Goal: Answer question/provide support: Share knowledge or assist other users

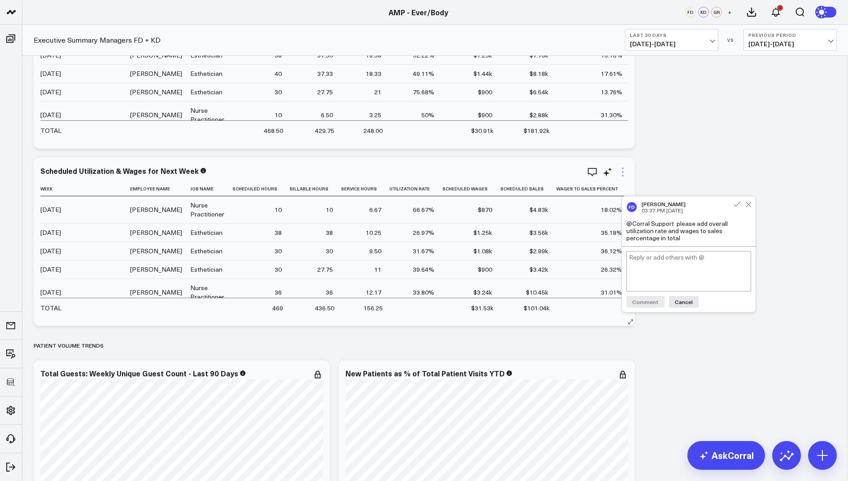
click at [621, 172] on icon at bounding box center [623, 172] width 11 height 11
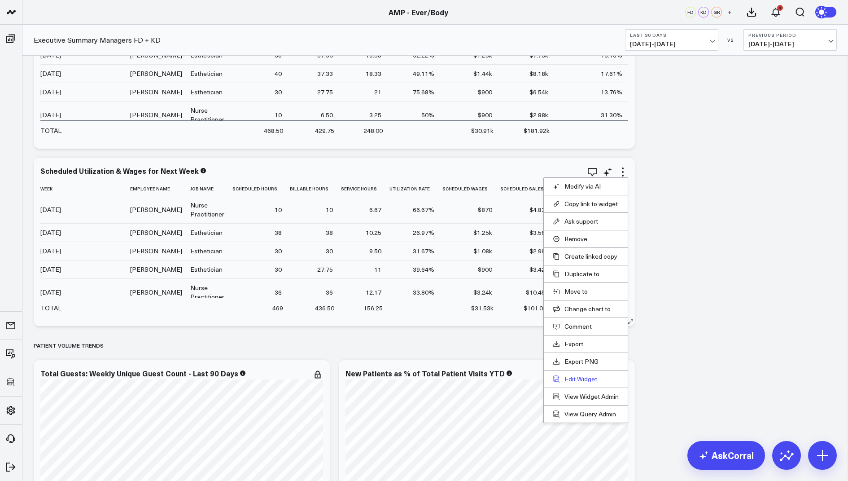
click at [573, 377] on button "Edit Widget" at bounding box center [586, 379] width 66 height 8
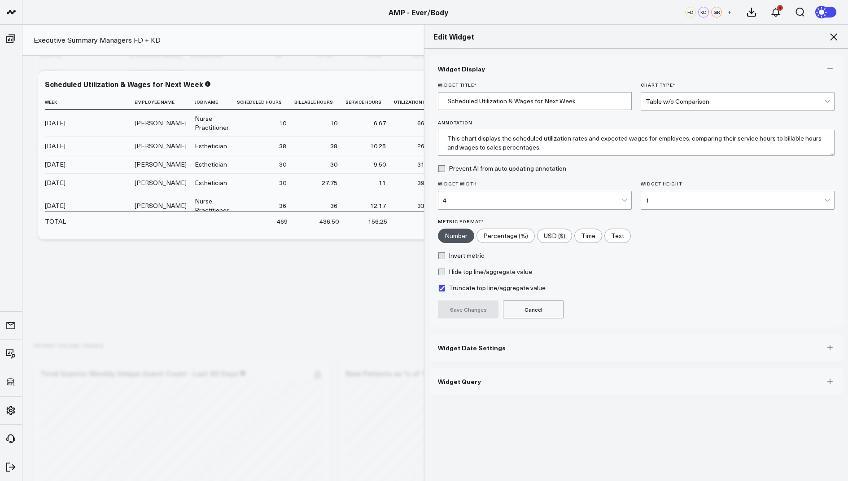
click at [448, 388] on button "Widget Query" at bounding box center [636, 381] width 415 height 27
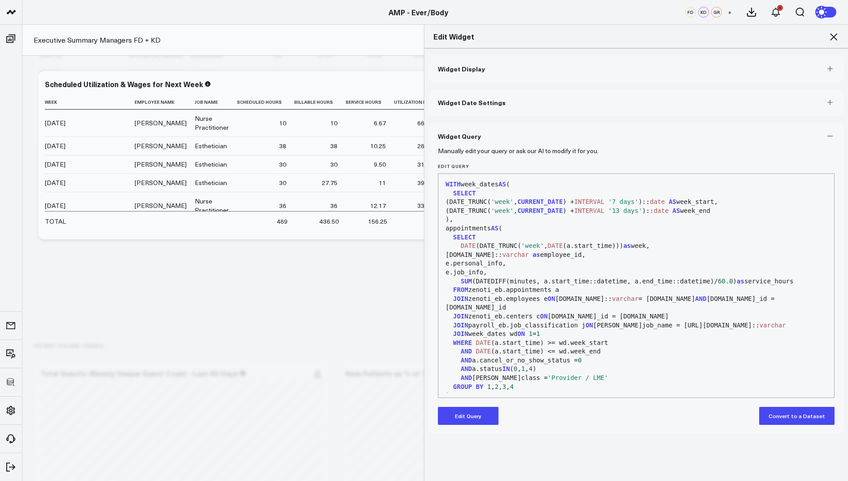
click at [465, 417] on button "Edit Query" at bounding box center [468, 416] width 61 height 18
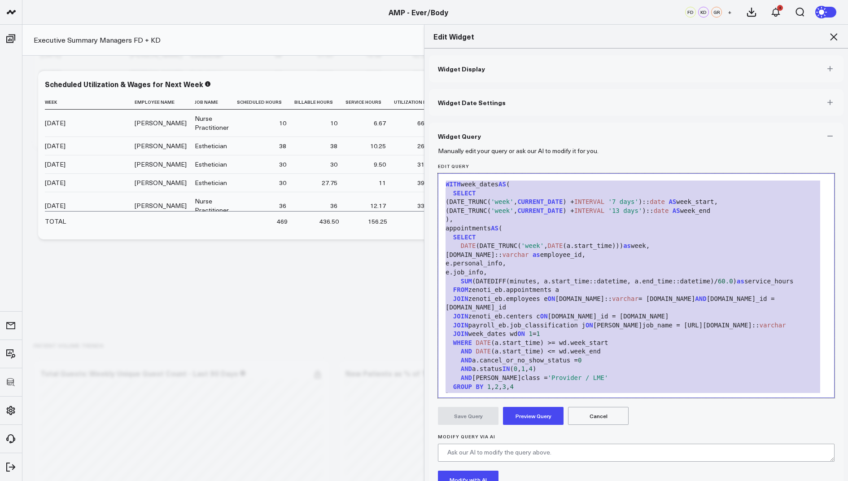
drag, startPoint x: 504, startPoint y: 389, endPoint x: 585, endPoint y: -11, distance: 407.7
copy div "WITH week_dates AS ( SELECT (DATE_TRUNC( 'week' , CURRENT_DATE ) + INTERVAL '7 …"
click at [831, 35] on icon at bounding box center [834, 36] width 11 height 11
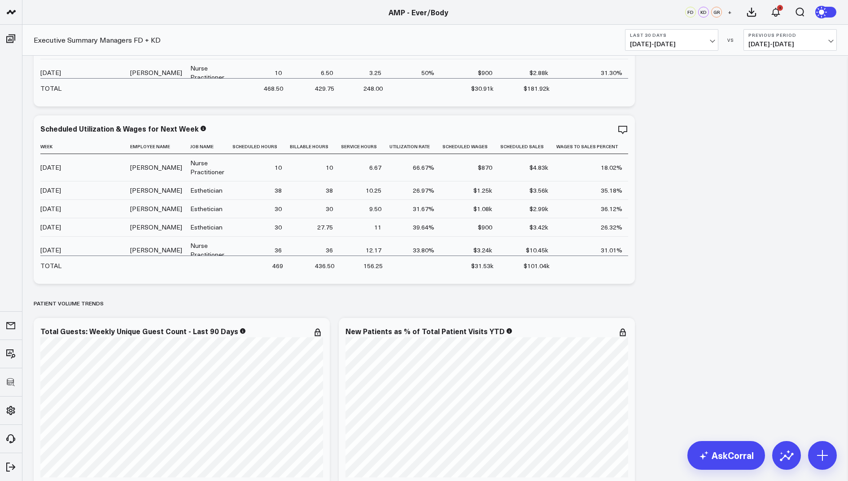
scroll to position [2940, 0]
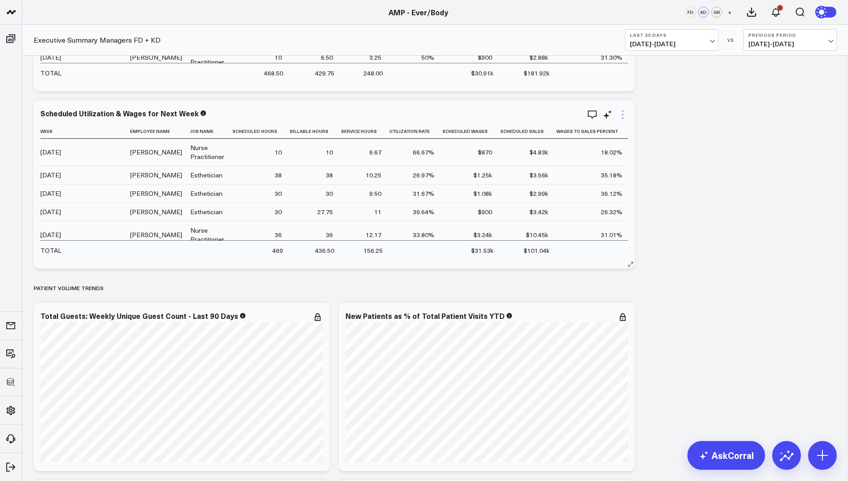
click at [624, 114] on icon at bounding box center [623, 115] width 2 height 2
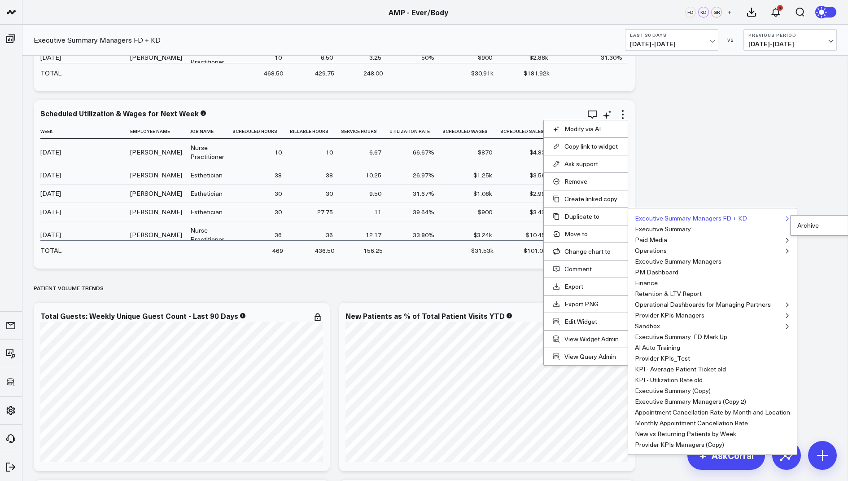
click at [660, 215] on button "Executive Summary Managers FD + KD" at bounding box center [691, 218] width 112 height 6
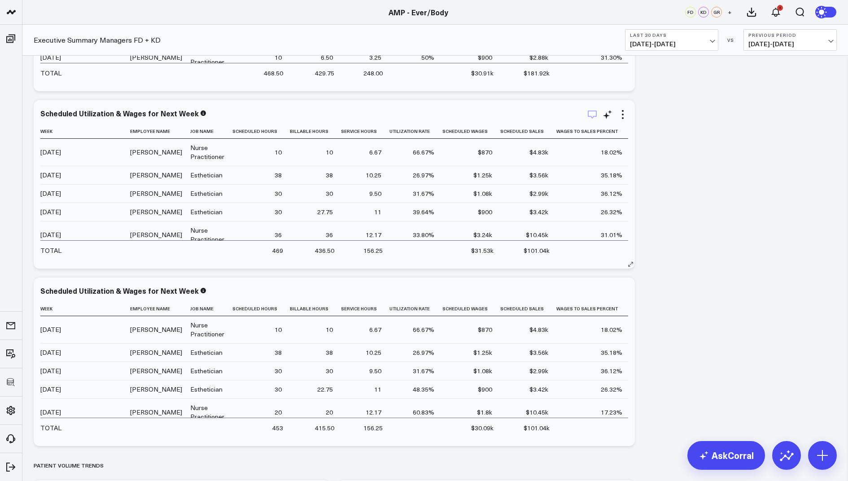
click at [593, 111] on icon "button" at bounding box center [592, 114] width 11 height 11
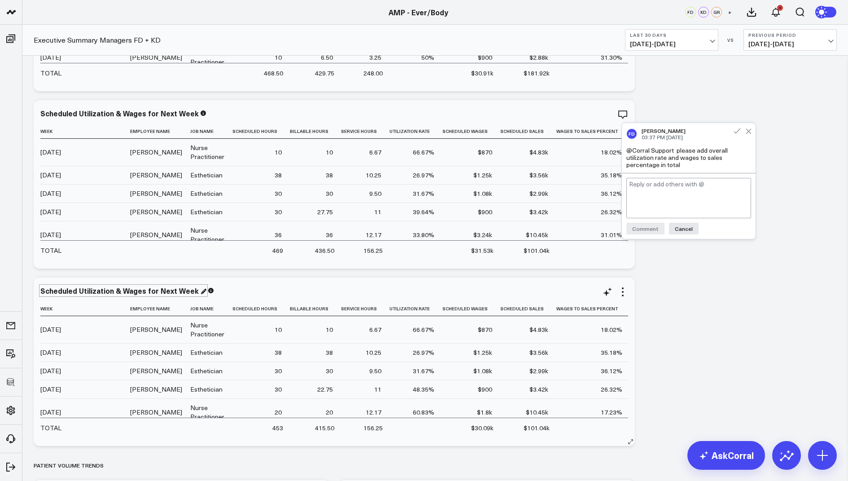
click at [188, 290] on div "Scheduled Utilization & Wages for Next Week" at bounding box center [123, 291] width 166 height 10
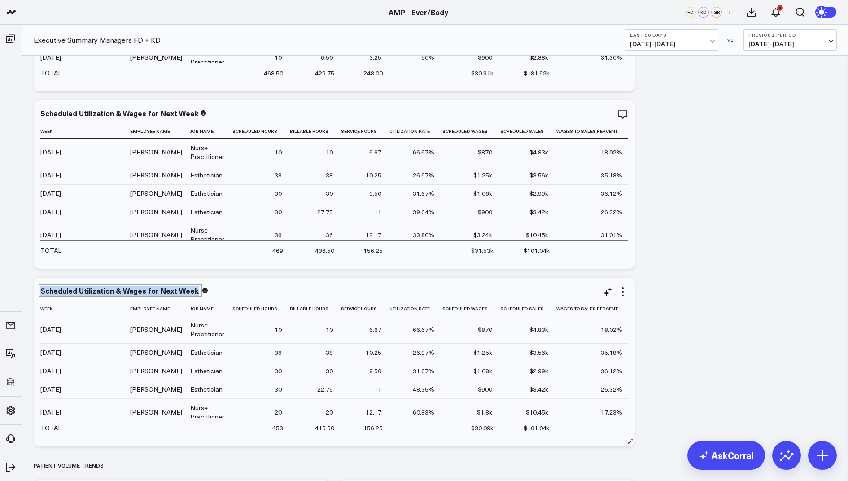
drag, startPoint x: 193, startPoint y: 291, endPoint x: 41, endPoint y: 289, distance: 151.7
click at [41, 289] on div "Scheduled Utilization & Wages for Next Week" at bounding box center [120, 291] width 160 height 10
click at [79, 294] on div "Overall Utilzation Rate" at bounding box center [79, 291] width 79 height 10
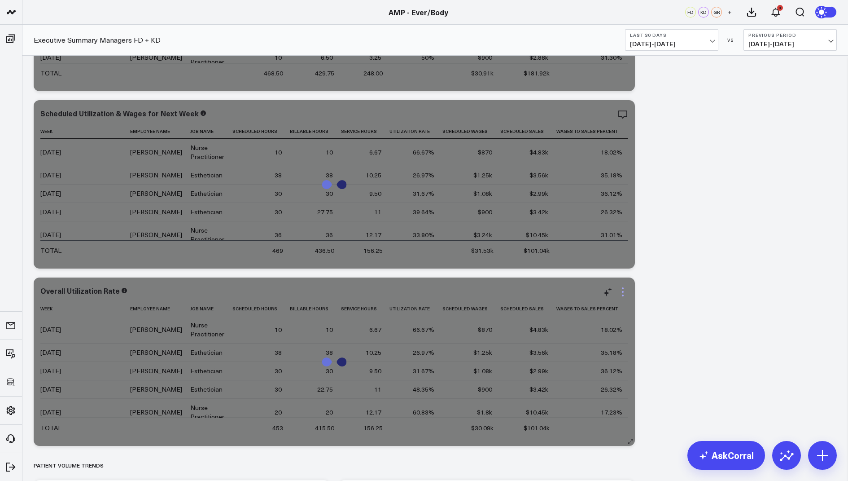
click at [622, 291] on icon at bounding box center [623, 291] width 11 height 11
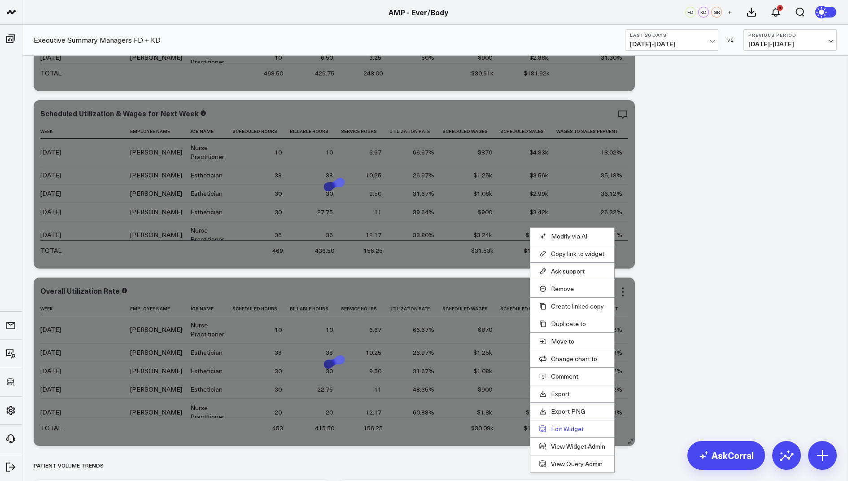
click at [564, 425] on button "Edit Widget" at bounding box center [573, 429] width 66 height 8
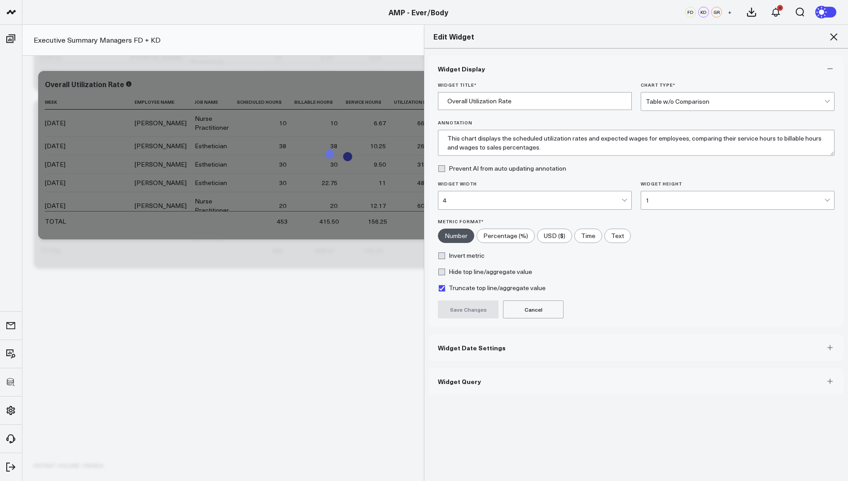
click at [456, 382] on span "Widget Query" at bounding box center [459, 381] width 43 height 7
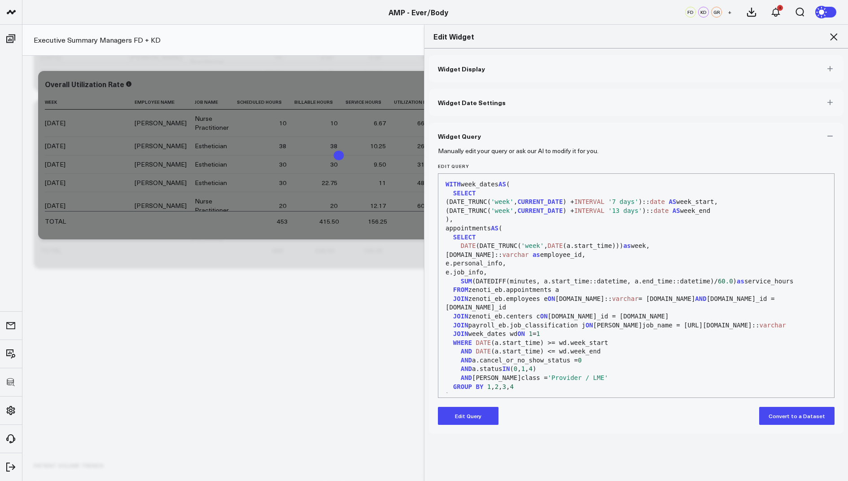
click at [464, 421] on button "Edit Query" at bounding box center [468, 416] width 61 height 18
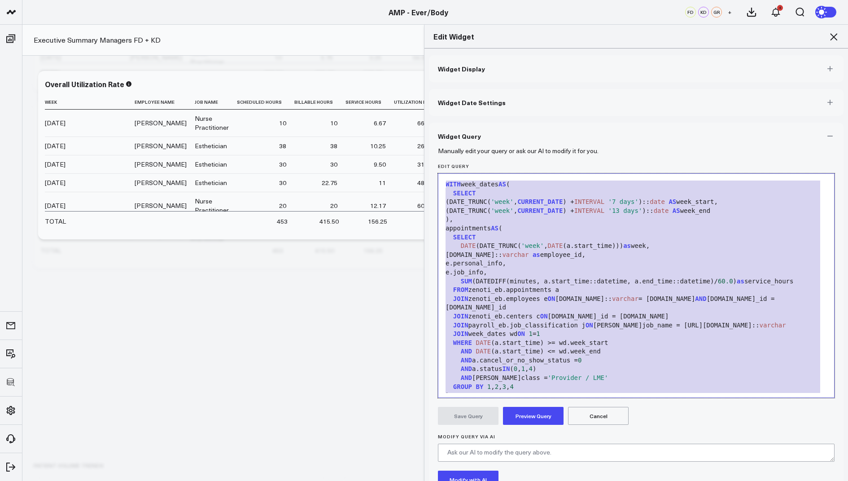
drag, startPoint x: 510, startPoint y: 391, endPoint x: 578, endPoint y: 83, distance: 315.4
click at [578, 78] on div "Widget Display Widget Date Settings Widget Query Manually edit your query or as…" at bounding box center [636, 300] width 415 height 490
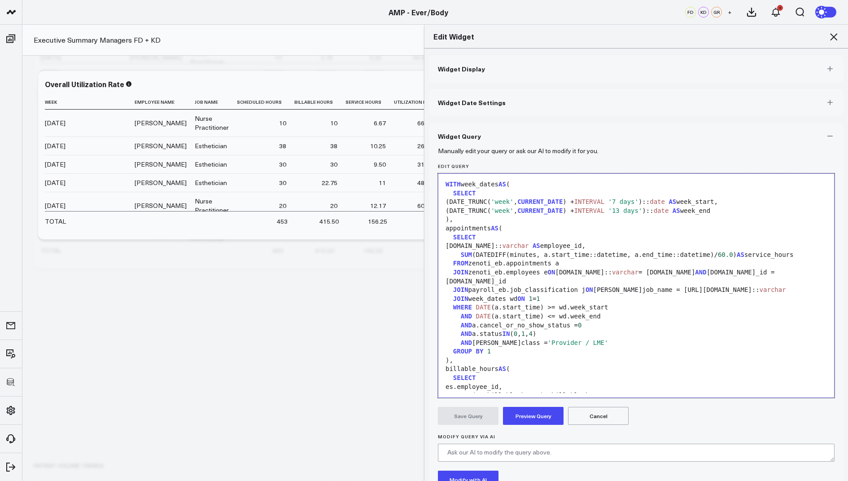
scroll to position [193, 0]
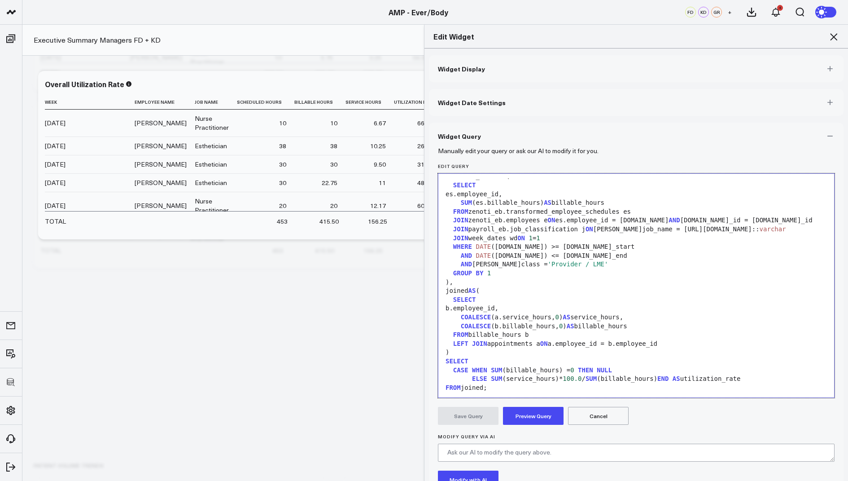
click at [532, 416] on button "Preview Query" at bounding box center [533, 416] width 61 height 18
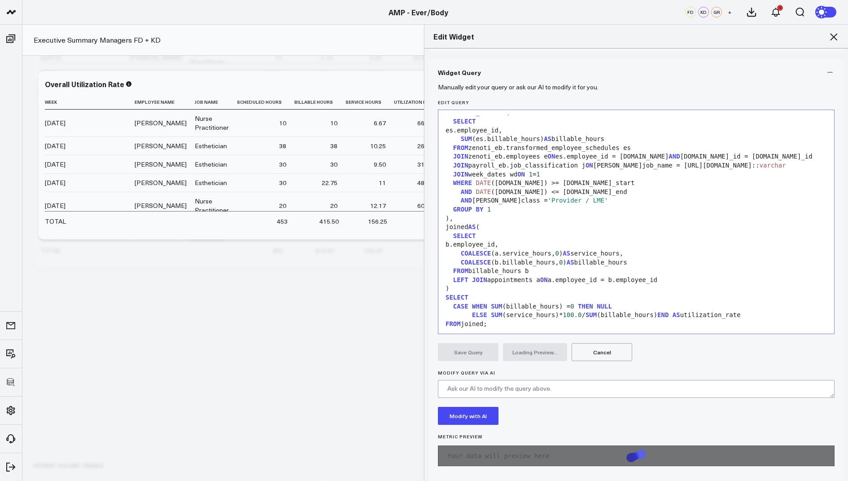
scroll to position [69, 0]
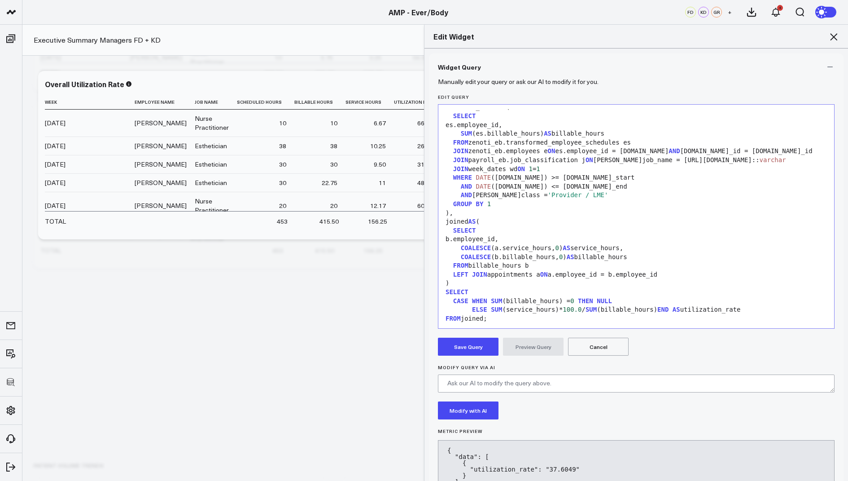
click at [475, 344] on button "Save Query" at bounding box center [468, 347] width 61 height 18
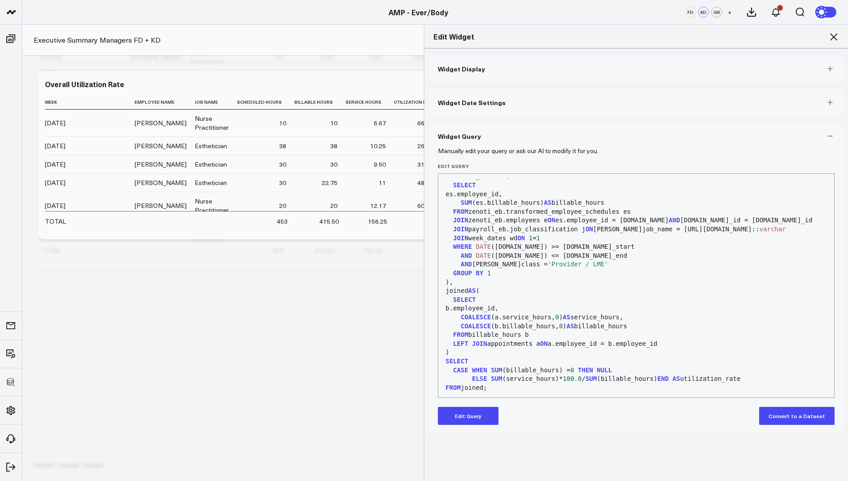
scroll to position [0, 0]
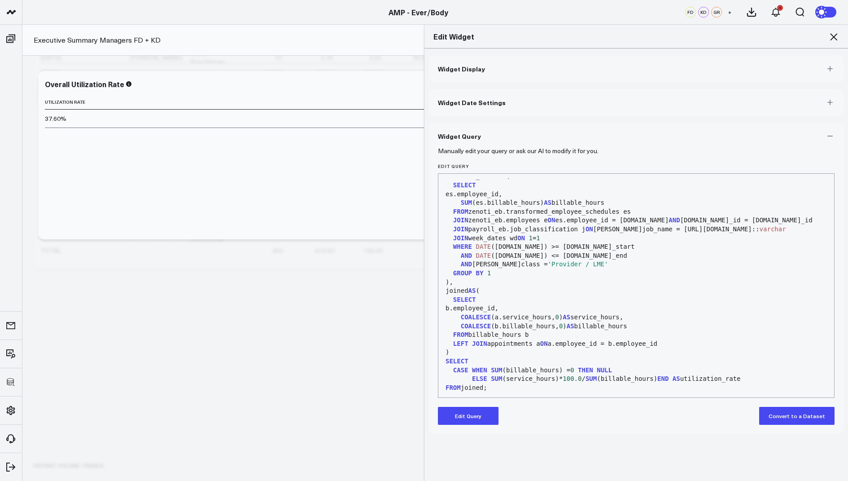
click at [831, 37] on icon at bounding box center [834, 36] width 11 height 11
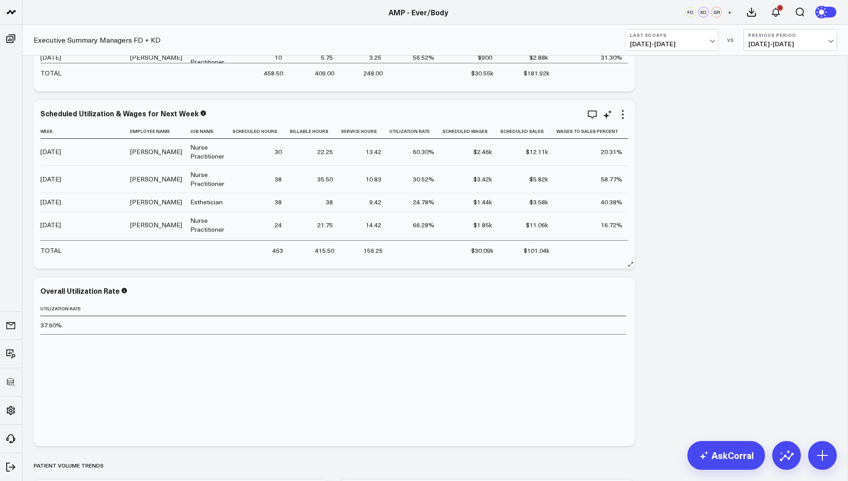
scroll to position [297, 0]
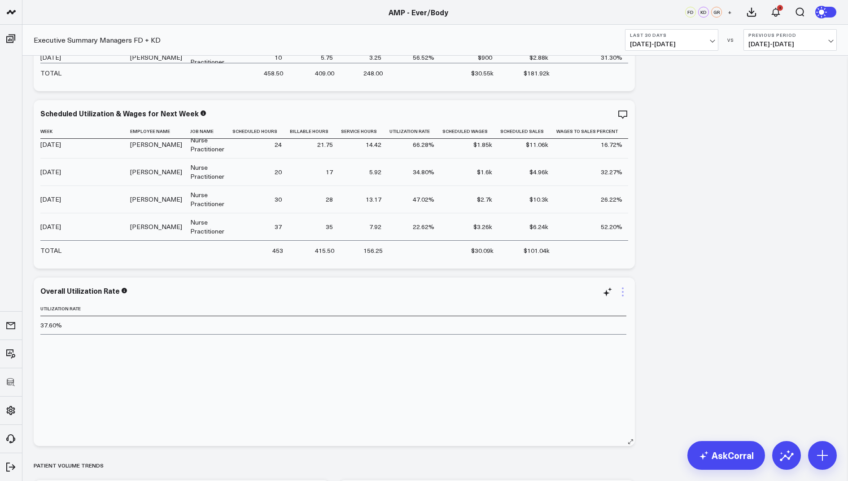
click at [620, 289] on icon at bounding box center [623, 291] width 11 height 11
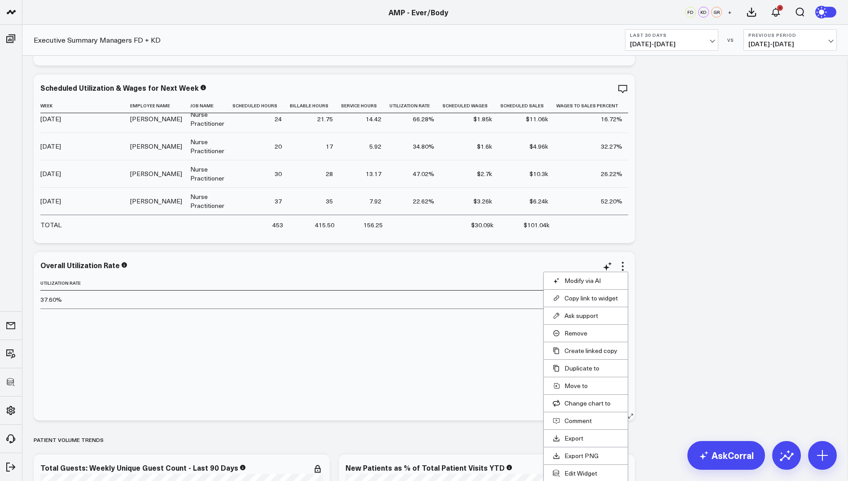
scroll to position [2968, 0]
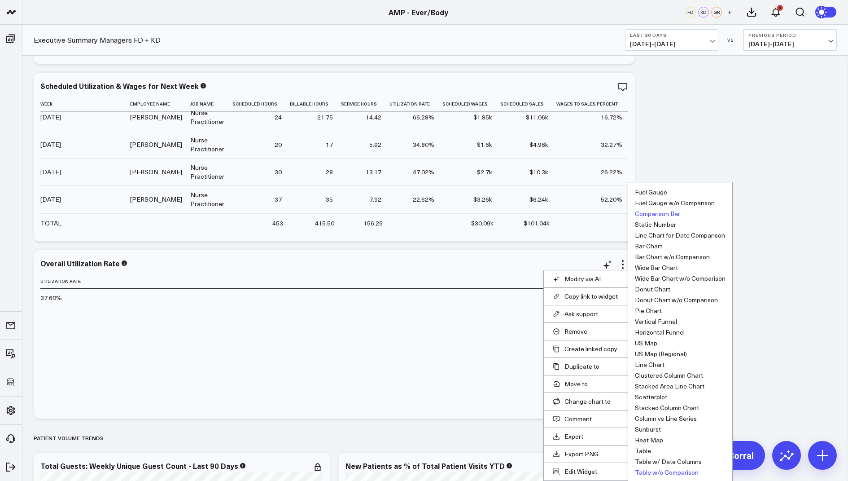
click at [652, 212] on button "Comparison Bar" at bounding box center [657, 214] width 45 height 6
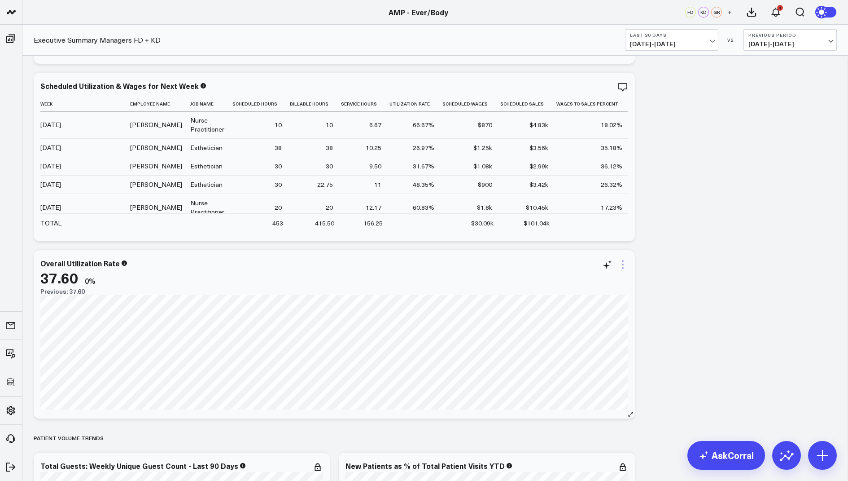
click at [621, 264] on icon at bounding box center [623, 264] width 11 height 11
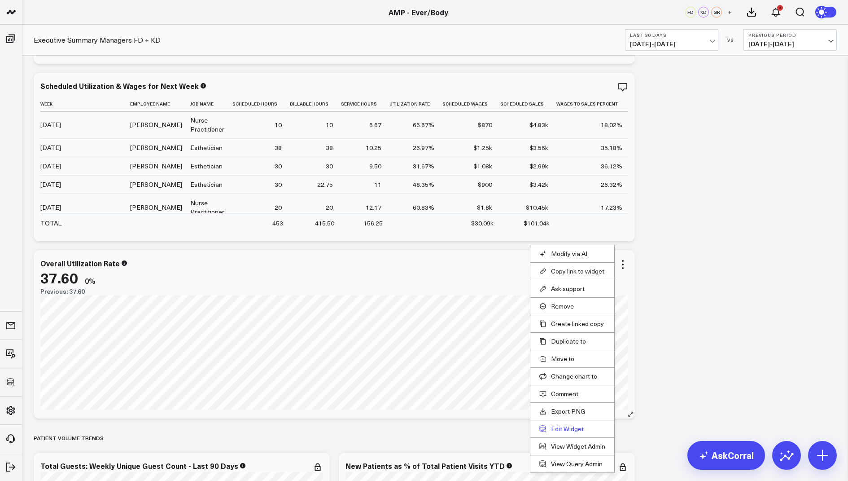
click at [574, 426] on button "Edit Widget" at bounding box center [573, 429] width 66 height 8
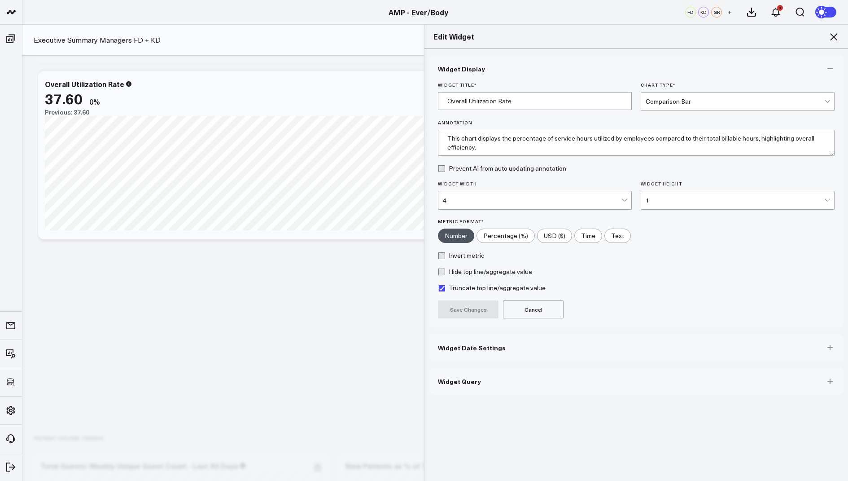
click at [689, 101] on div "Comparison Bar" at bounding box center [735, 101] width 179 height 7
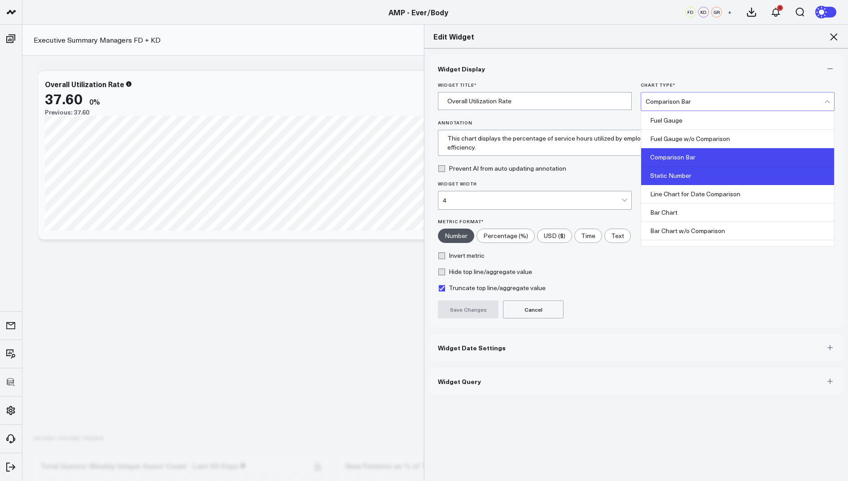
click at [676, 175] on div "Static Number" at bounding box center [737, 176] width 193 height 18
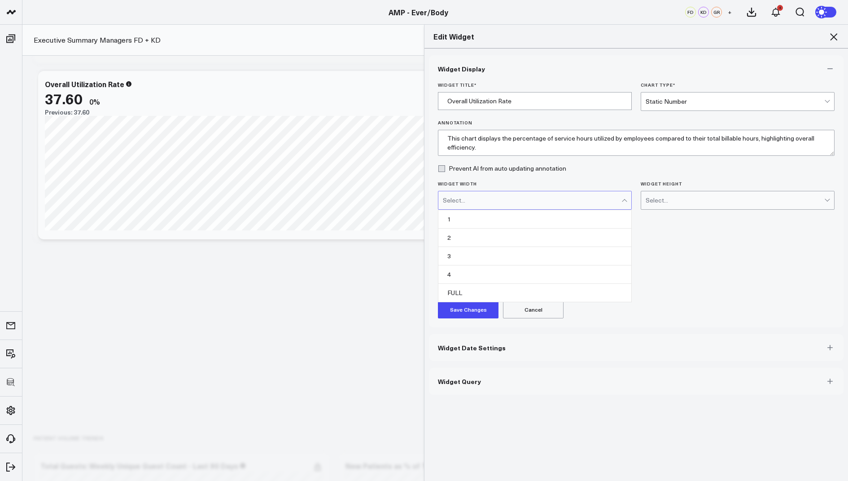
click at [459, 198] on div "Select..." at bounding box center [532, 200] width 179 height 7
click at [464, 221] on div "1" at bounding box center [535, 219] width 193 height 18
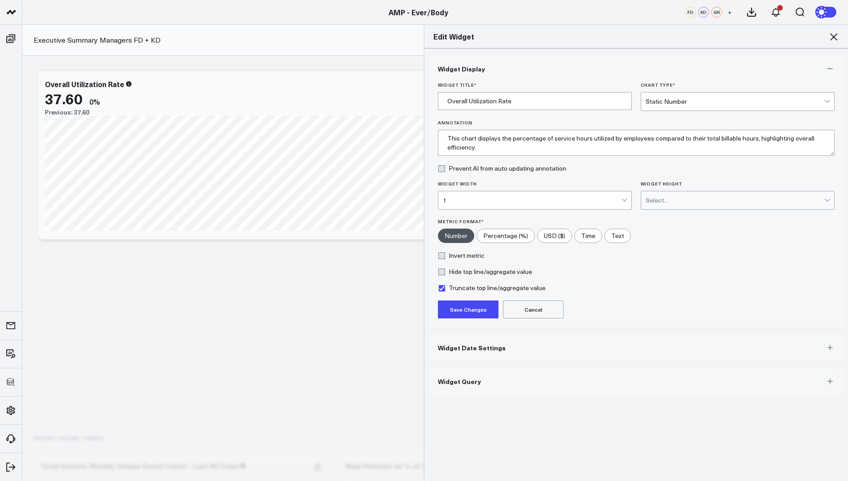
click at [503, 237] on input"] "Percentage (%)" at bounding box center [505, 235] width 57 height 13
radio input"] "true"
click at [474, 300] on button "Save Changes" at bounding box center [468, 309] width 61 height 18
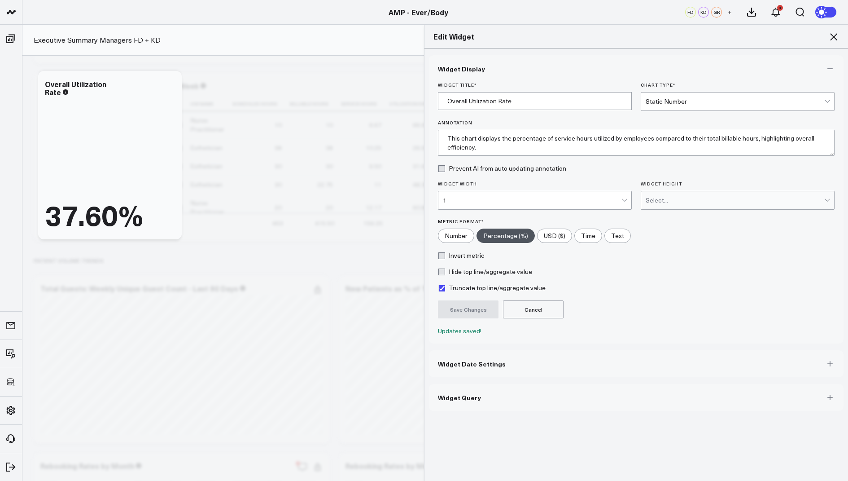
click at [834, 32] on icon at bounding box center [834, 36] width 11 height 11
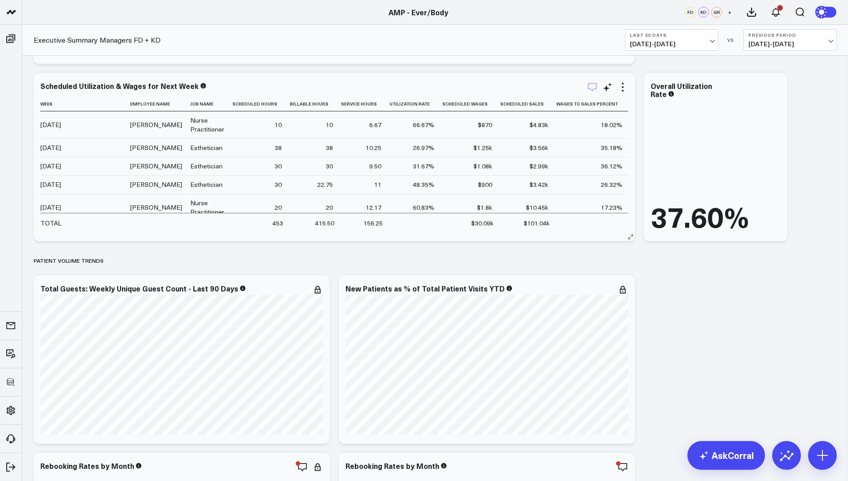
click at [594, 88] on icon "button" at bounding box center [592, 87] width 9 height 9
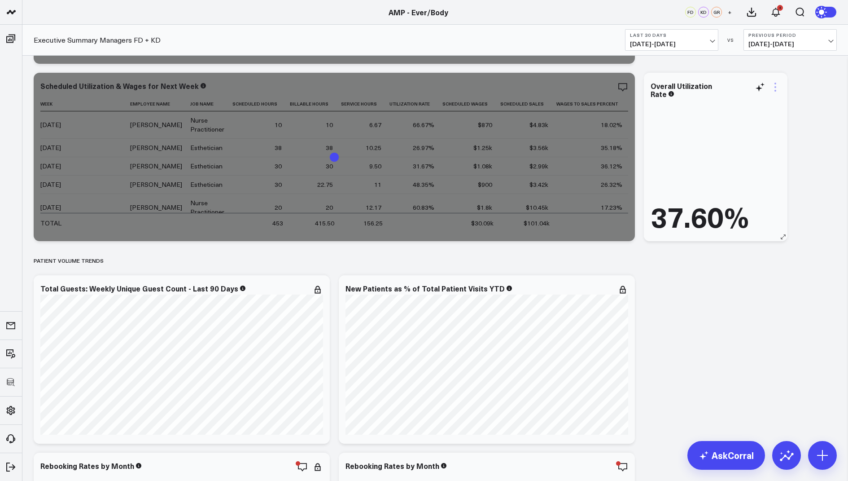
click at [777, 87] on icon at bounding box center [775, 87] width 11 height 11
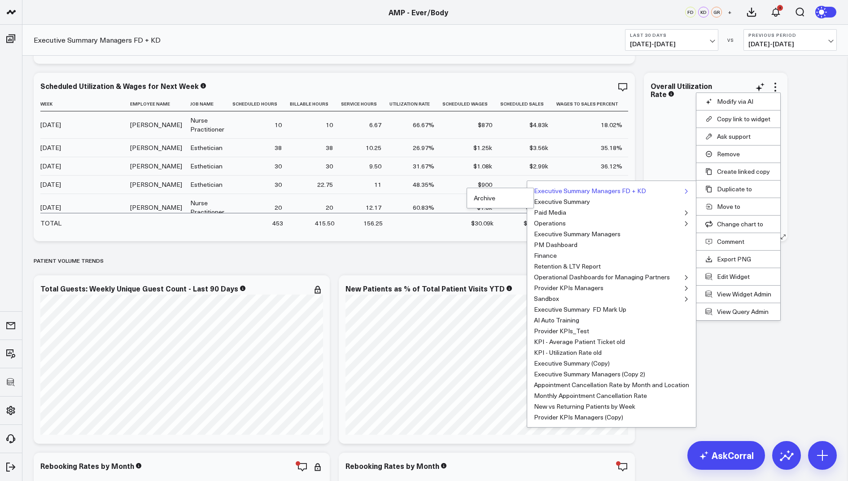
click at [615, 189] on button "Executive Summary Managers FD + KD" at bounding box center [590, 191] width 112 height 6
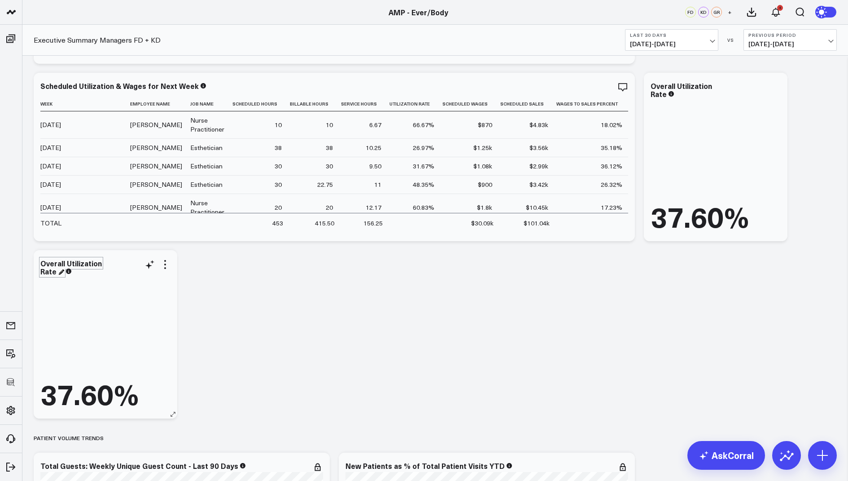
click at [53, 273] on div "Overall Utilization Rate" at bounding box center [70, 267] width 61 height 18
drag, startPoint x: 56, startPoint y: 273, endPoint x: 39, endPoint y: 264, distance: 18.7
click at [39, 264] on div "Overall Utilization Rate 37.60%" at bounding box center [106, 334] width 144 height 168
click at [164, 261] on icon at bounding box center [165, 264] width 11 height 11
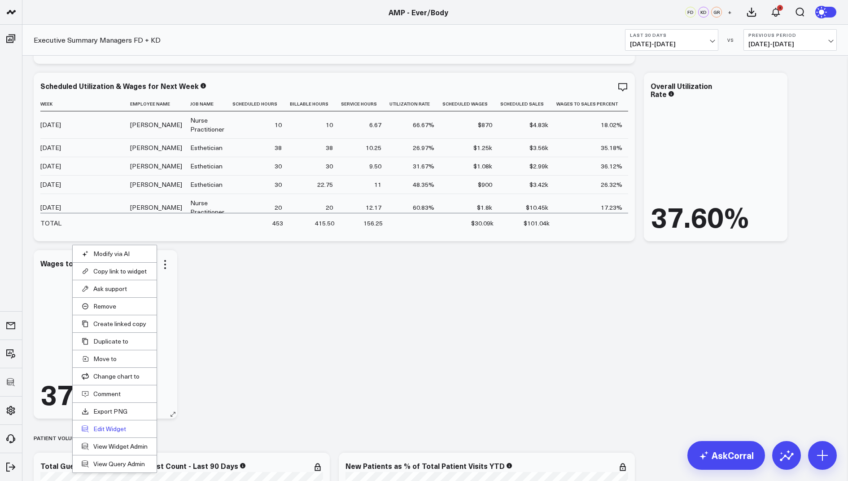
click at [101, 427] on button "Edit Widget" at bounding box center [115, 429] width 66 height 8
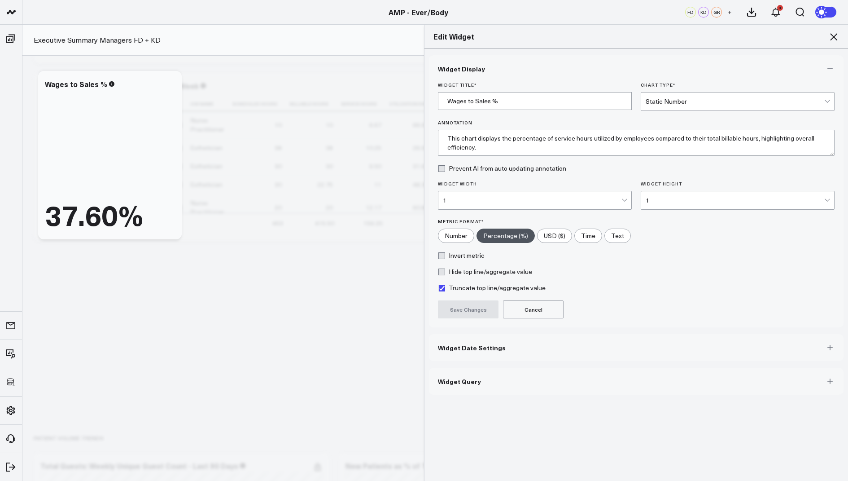
click at [450, 378] on span "Widget Query" at bounding box center [459, 381] width 43 height 7
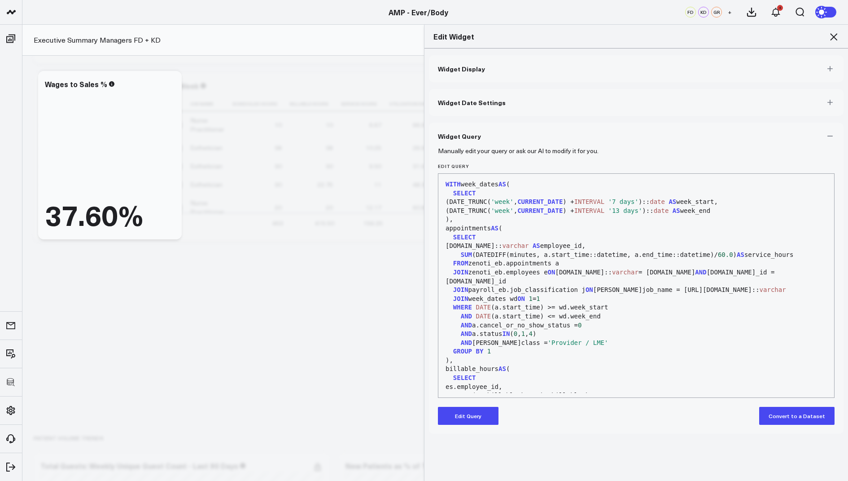
click at [451, 412] on button "Edit Query" at bounding box center [468, 416] width 61 height 18
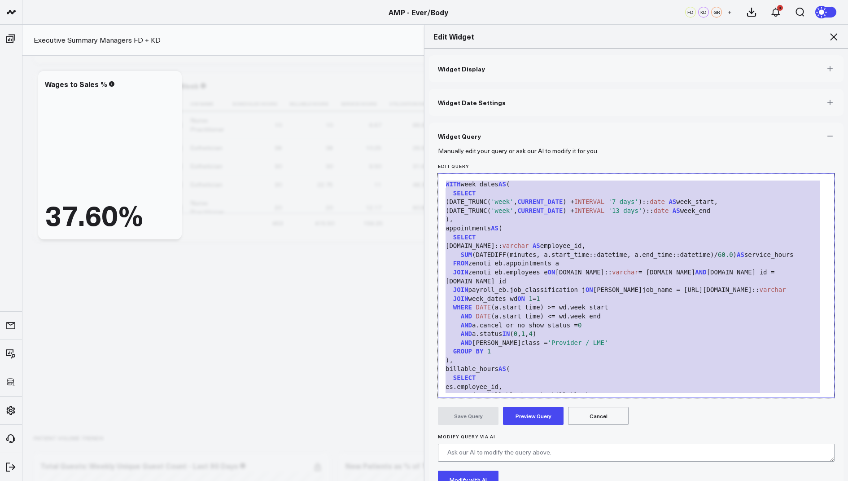
drag, startPoint x: 500, startPoint y: 385, endPoint x: 588, endPoint y: 89, distance: 308.8
click at [588, 89] on div "Widget Display Widget Date Settings Widget Query Manually edit your query or as…" at bounding box center [636, 300] width 415 height 490
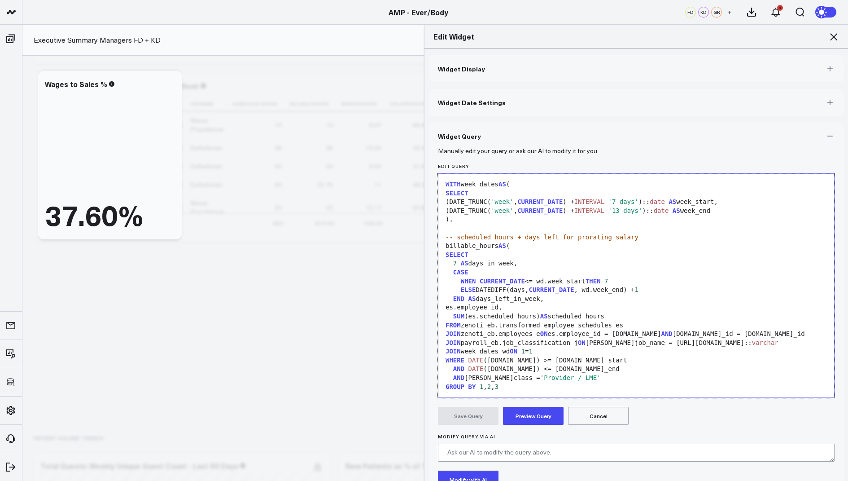
click at [537, 413] on button "Preview Query" at bounding box center [533, 416] width 61 height 18
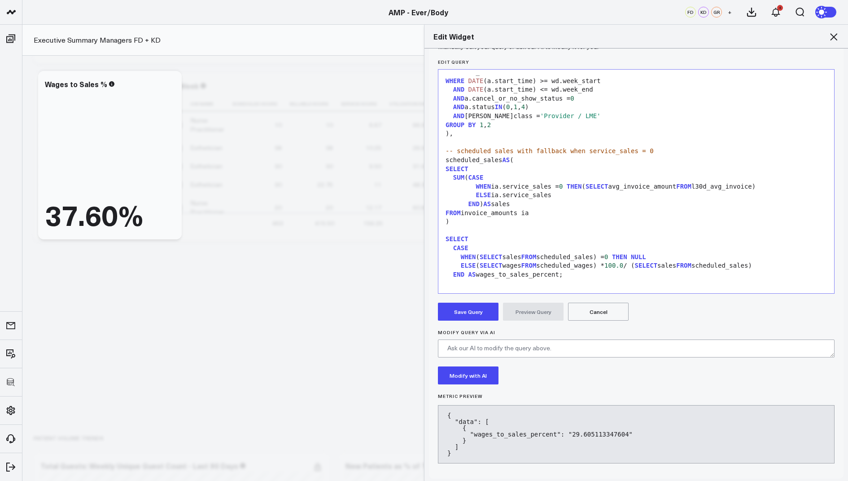
scroll to position [107, 0]
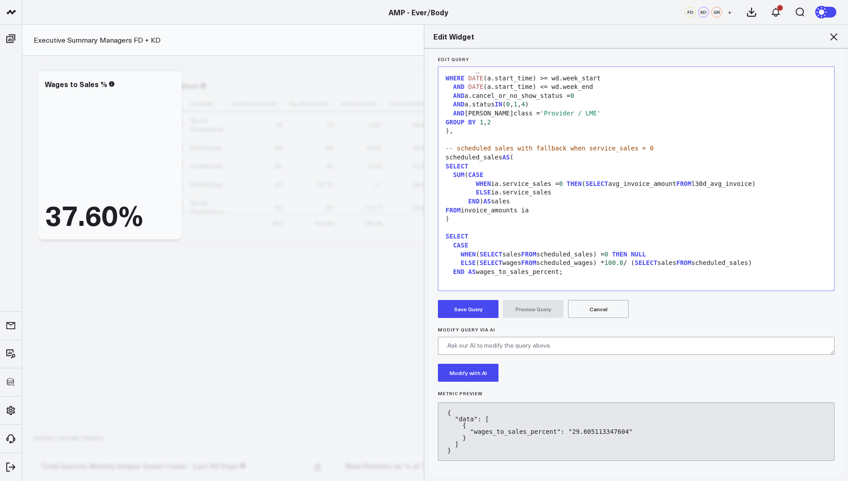
click at [471, 308] on button "Save Query" at bounding box center [468, 309] width 61 height 18
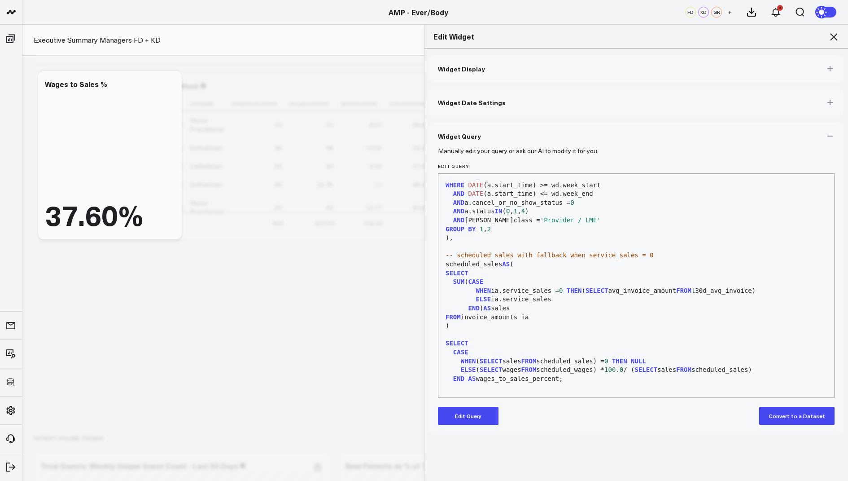
scroll to position [0, 0]
click at [830, 41] on icon at bounding box center [834, 36] width 11 height 11
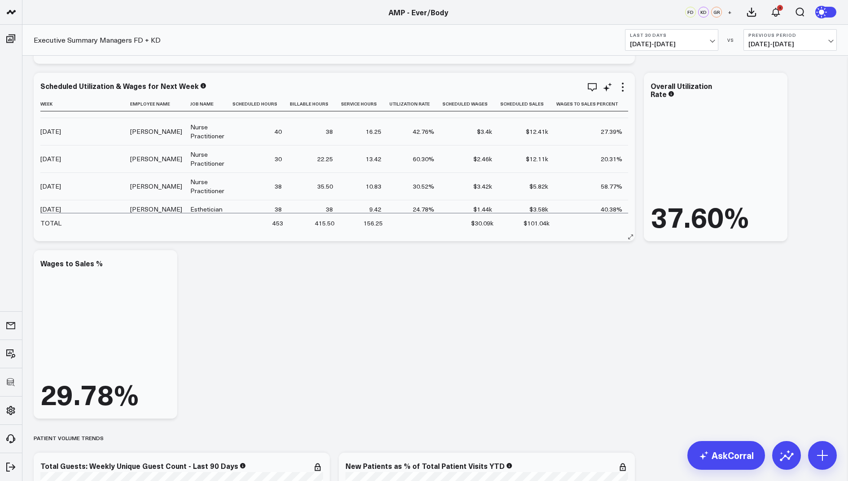
scroll to position [297, 0]
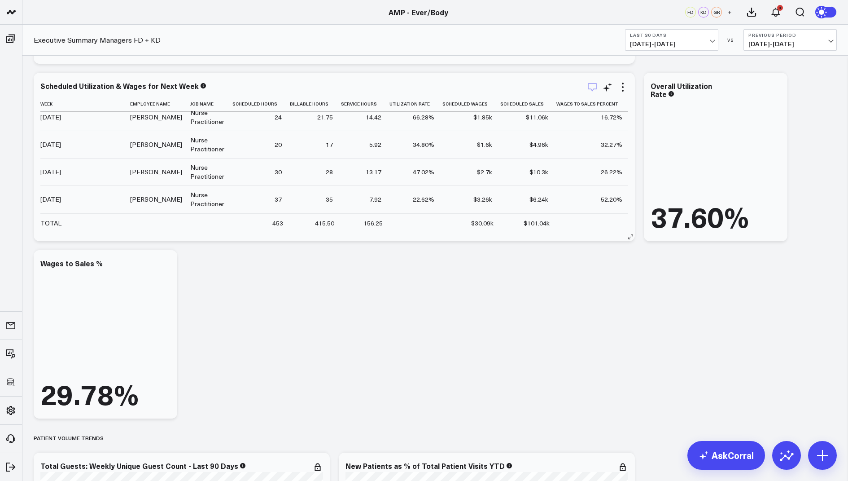
click at [592, 84] on icon "button" at bounding box center [592, 87] width 11 height 11
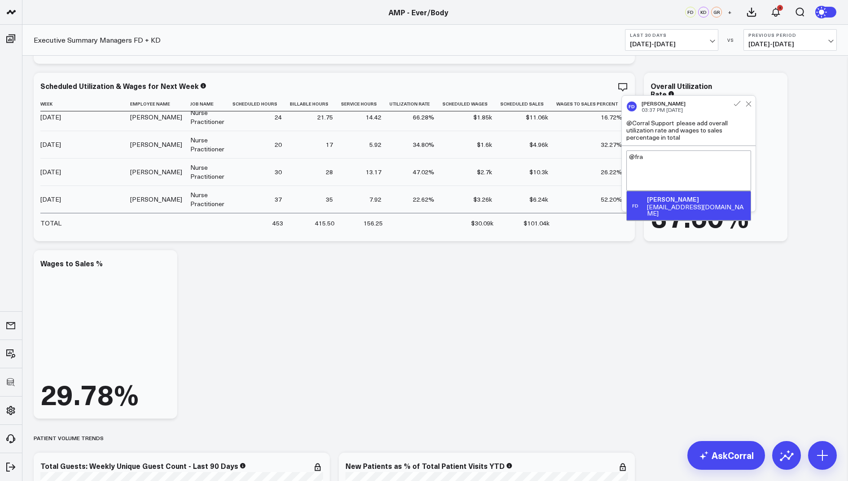
click at [711, 207] on div "[EMAIL_ADDRESS][DOMAIN_NAME]" at bounding box center [697, 210] width 100 height 13
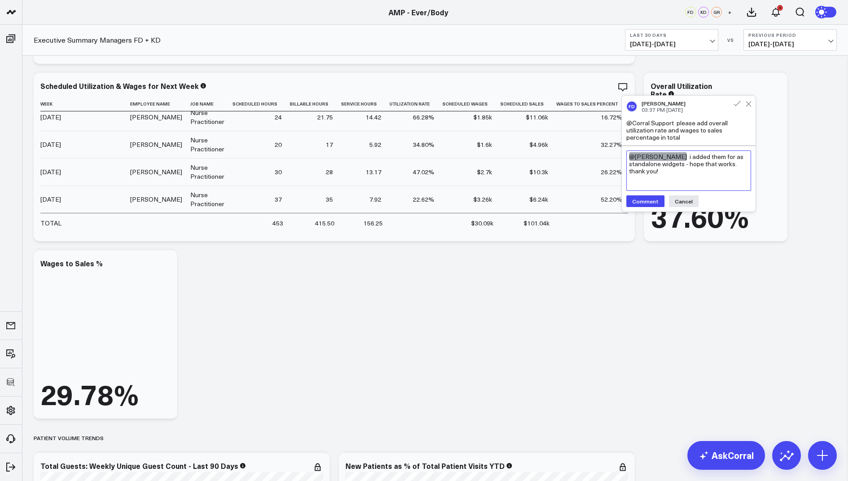
drag, startPoint x: 674, startPoint y: 176, endPoint x: 703, endPoint y: 161, distance: 32.5
click at [703, 161] on textarea "@[PERSON_NAME] i added them for as standalone widgets - hope that works. thank …" at bounding box center [689, 170] width 125 height 40
click at [678, 175] on textarea "@[PERSON_NAME] i added them for as standalone widgets - hope that works. thank …" at bounding box center [689, 170] width 125 height 40
drag, startPoint x: 677, startPoint y: 174, endPoint x: 687, endPoint y: 158, distance: 19.2
click at [687, 158] on textarea "@[PERSON_NAME] i added them for as standalone widgets - hope that works. thank …" at bounding box center [689, 170] width 125 height 40
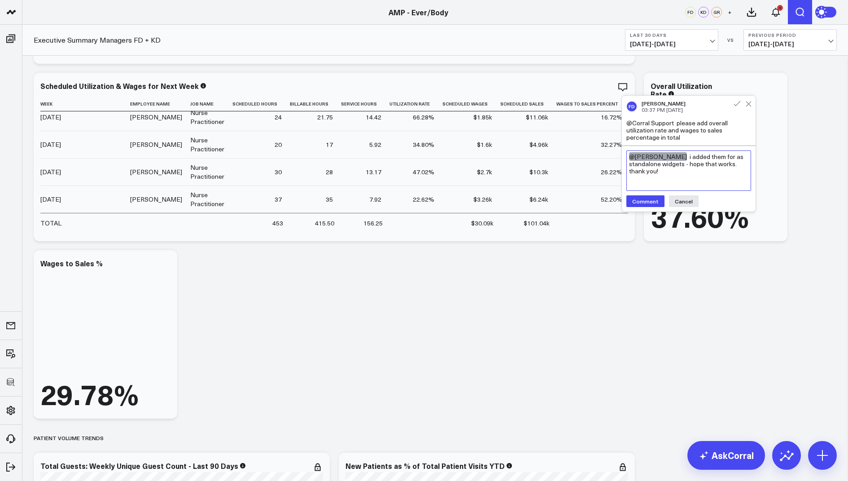
type textarea "@[PERSON_NAME] i added them for as standalone widgets - hope that works. thank …"
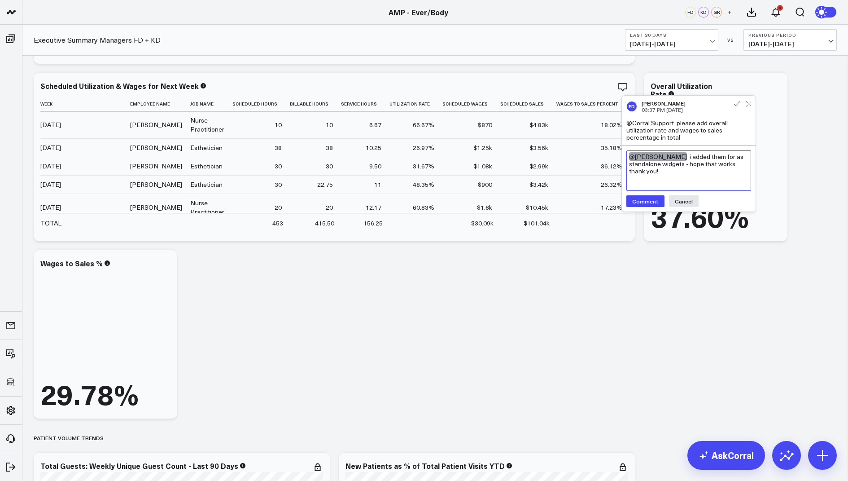
click at [681, 180] on textarea "@[PERSON_NAME] i added them for as standalone widgets - hope that works. thank …" at bounding box center [689, 170] width 125 height 40
drag, startPoint x: 682, startPoint y: 172, endPoint x: 688, endPoint y: 155, distance: 18.5
click at [688, 155] on textarea "@[PERSON_NAME] i added them for as standalone widgets - hope that works. thank …" at bounding box center [689, 170] width 125 height 40
paste textarea "I went ahead and added them as standalone widgets — hope that works! Thanks so …"
click at [733, 167] on textarea "@[PERSON_NAME] I went ahead and added them as standalone widgets — hope that wo…" at bounding box center [689, 170] width 125 height 40
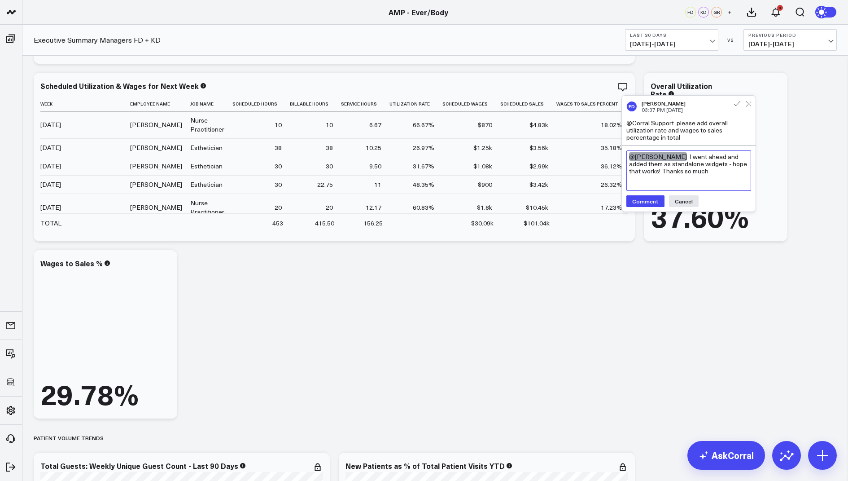
drag, startPoint x: 712, startPoint y: 174, endPoint x: 663, endPoint y: 172, distance: 49.0
click at [663, 172] on textarea "@[PERSON_NAME] I went ahead and added them as standalone widgets - hope that wo…" at bounding box center [689, 170] width 125 height 40
type textarea "@[PERSON_NAME] I went ahead and added them as standalone widgets - hope that wo…"
click at [643, 198] on button "Comment" at bounding box center [646, 201] width 38 height 12
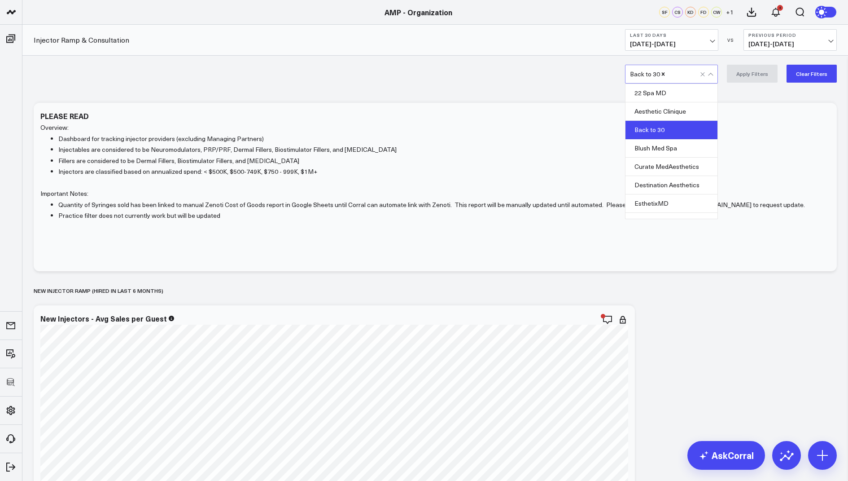
click at [659, 77] on div "Back to 30" at bounding box center [665, 74] width 70 height 18
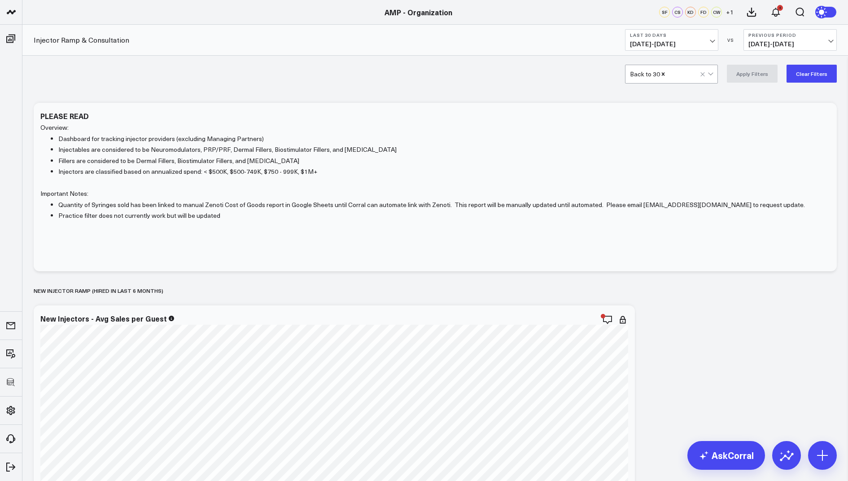
click at [673, 75] on div at bounding box center [684, 74] width 34 height 18
click at [740, 75] on button "Apply Filters" at bounding box center [752, 74] width 51 height 18
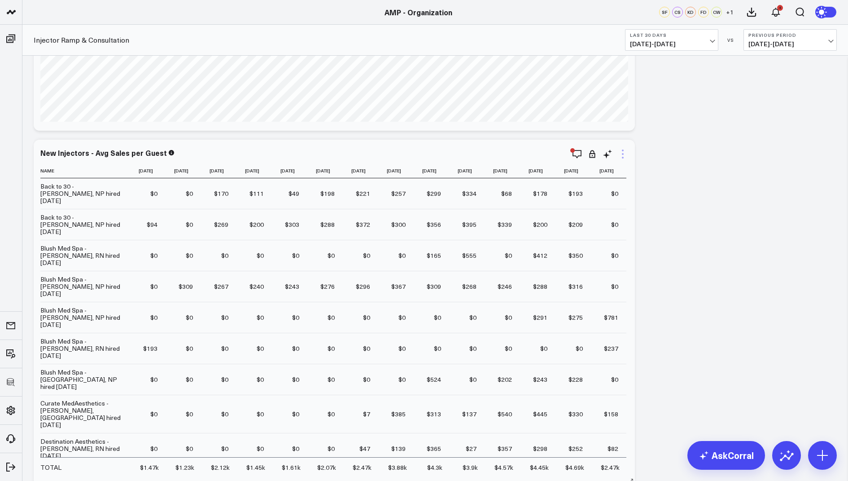
scroll to position [530, 0]
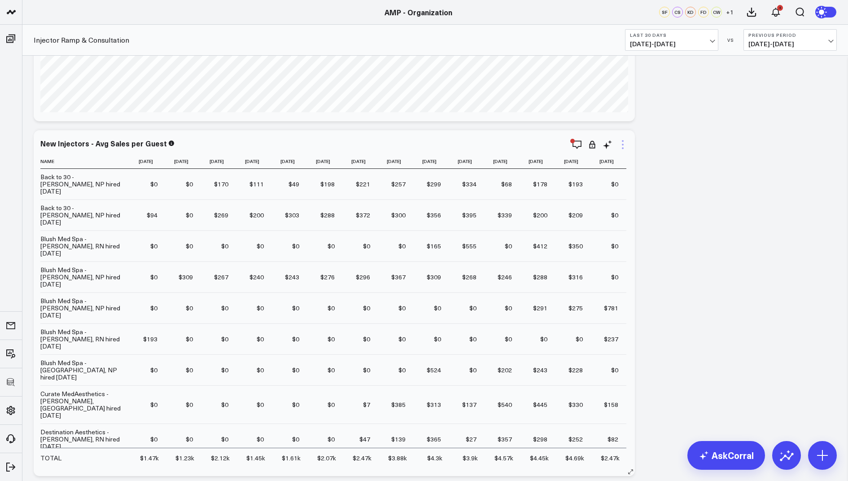
click at [620, 147] on icon at bounding box center [623, 144] width 11 height 11
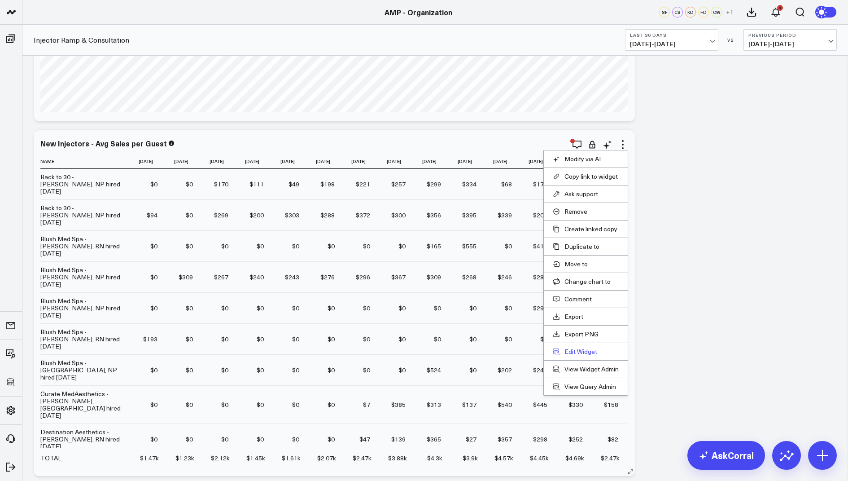
click at [566, 349] on button "Edit Widget" at bounding box center [586, 351] width 66 height 8
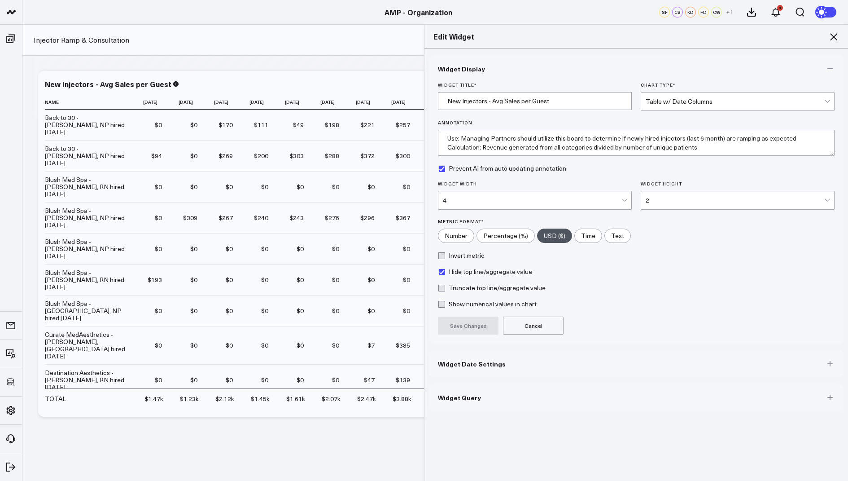
click at [453, 400] on button "Widget Query" at bounding box center [636, 397] width 415 height 27
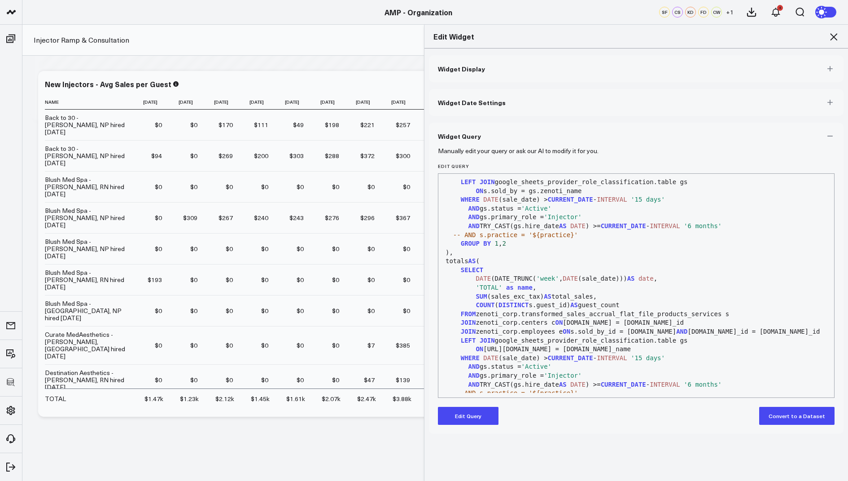
scroll to position [11, 0]
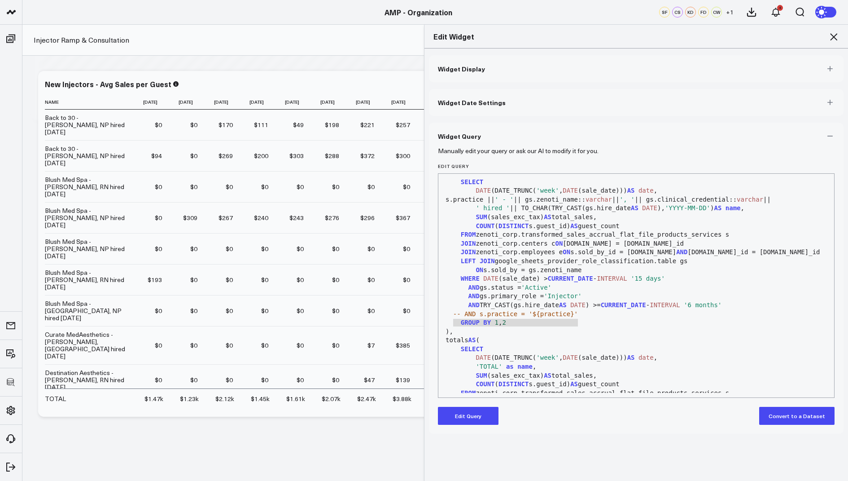
drag, startPoint x: 580, startPoint y: 323, endPoint x: 452, endPoint y: 323, distance: 127.9
click at [452, 319] on div "-- AND s.practice = '${practice}'" at bounding box center [636, 314] width 387 height 9
copy div "-- AND s.practice = '${practice}'"
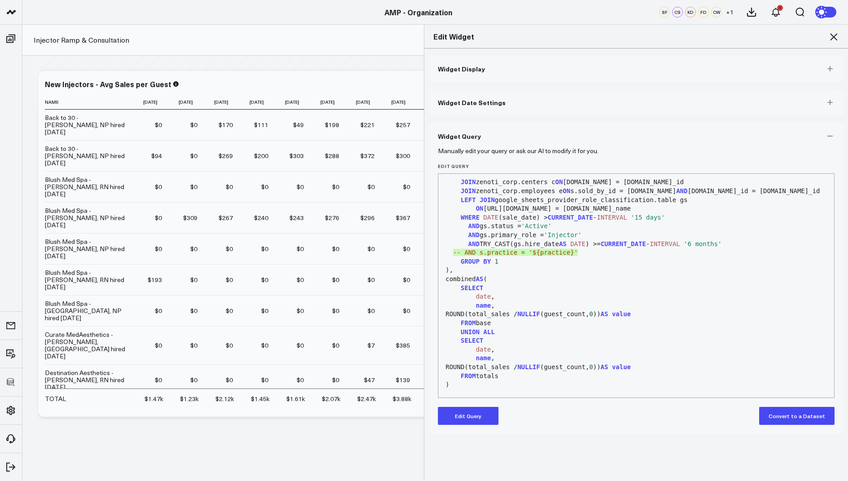
scroll to position [213, 0]
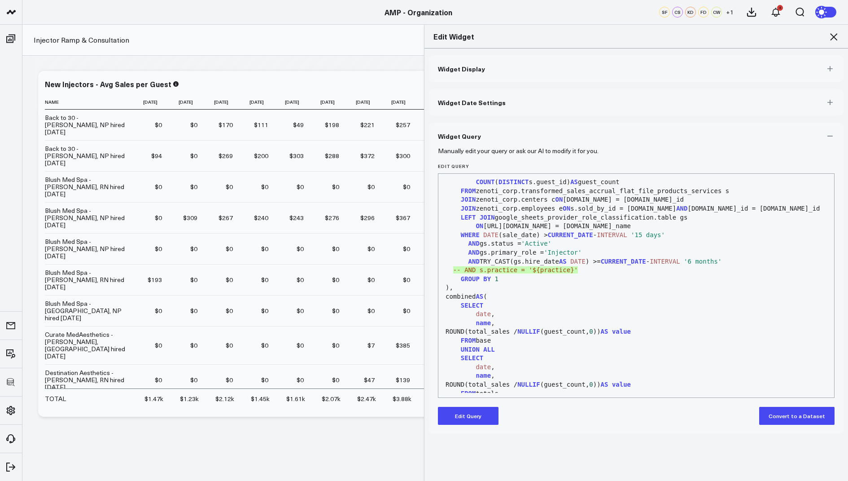
click at [832, 42] on icon at bounding box center [834, 36] width 11 height 11
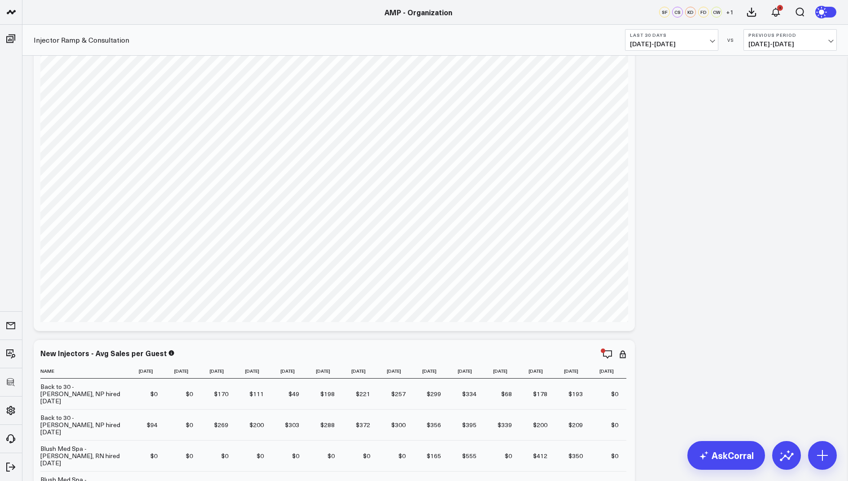
scroll to position [104, 0]
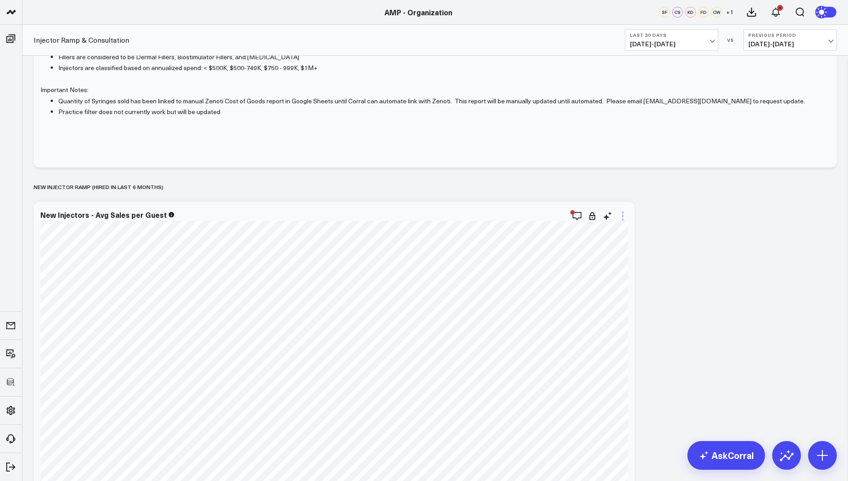
click at [621, 211] on icon at bounding box center [623, 216] width 11 height 11
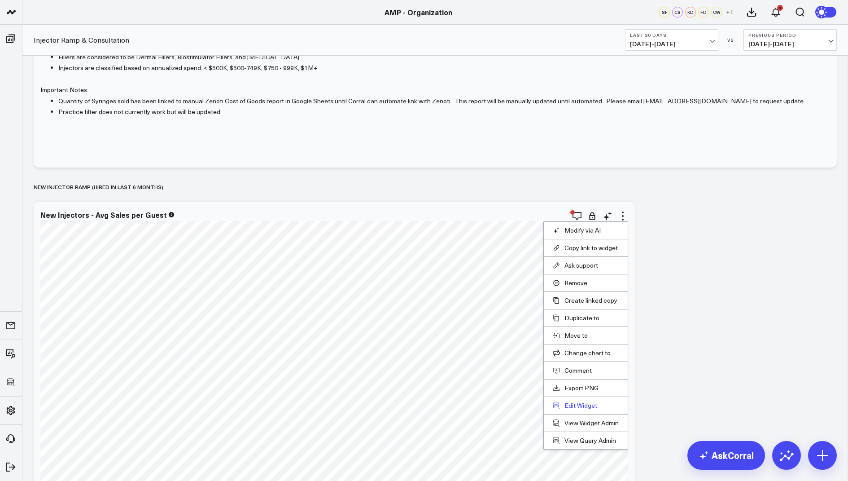
click at [574, 401] on button "Edit Widget" at bounding box center [586, 405] width 66 height 8
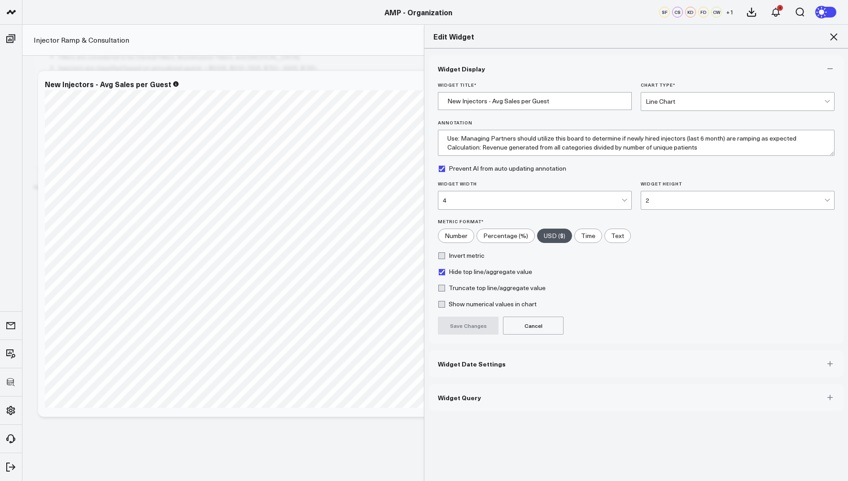
click at [442, 396] on span "Widget Query" at bounding box center [459, 397] width 43 height 7
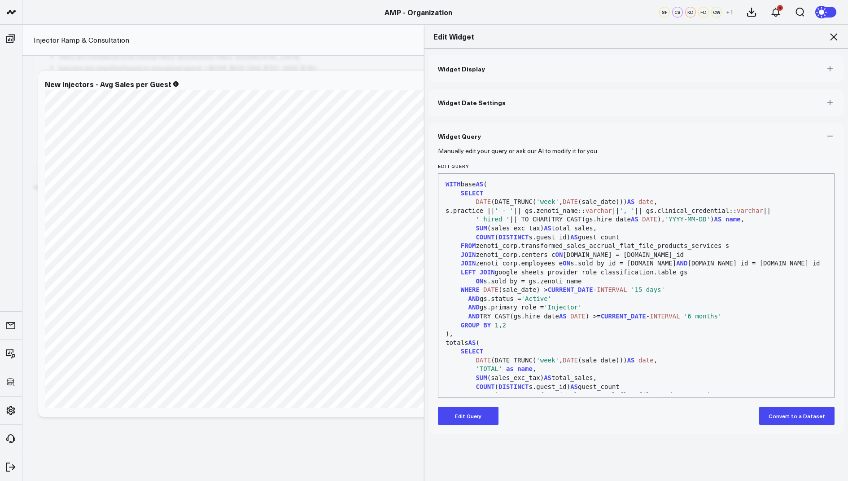
click at [462, 419] on button "Edit Query" at bounding box center [468, 416] width 61 height 18
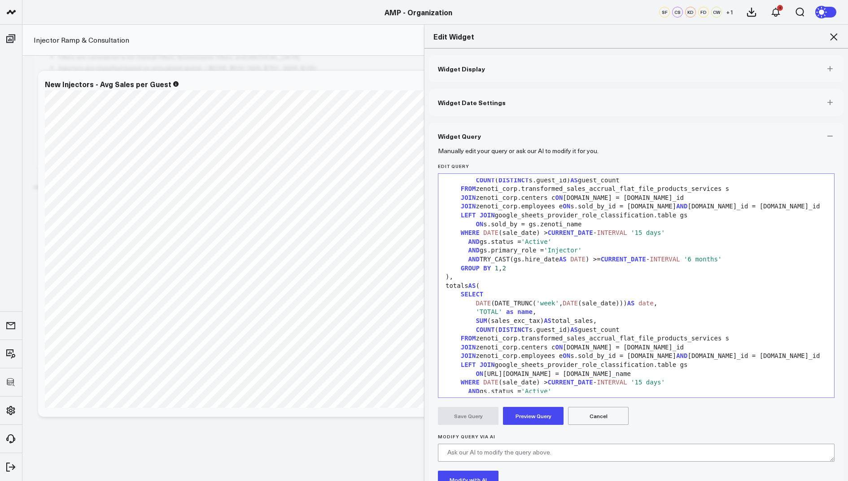
scroll to position [65, 0]
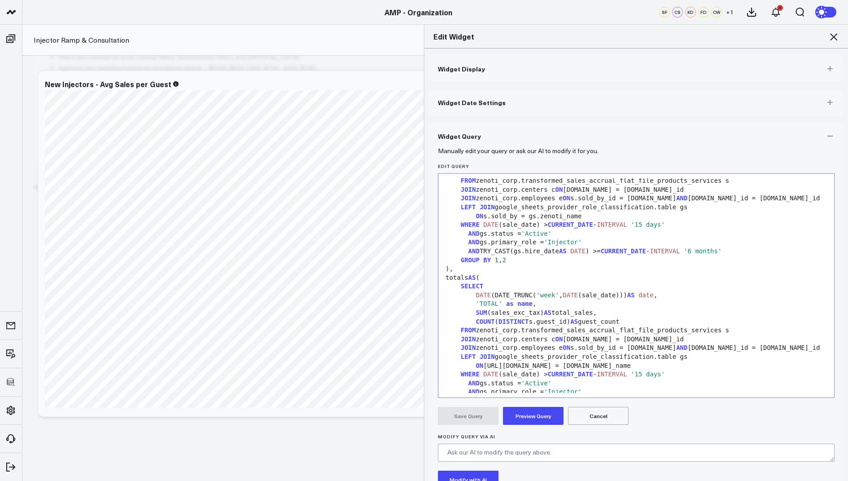
click at [747, 256] on div "AND TRY_CAST(gs.hire_date AS DATE ) >= CURRENT_DATE - INTERVAL '6 months'" at bounding box center [636, 251] width 387 height 9
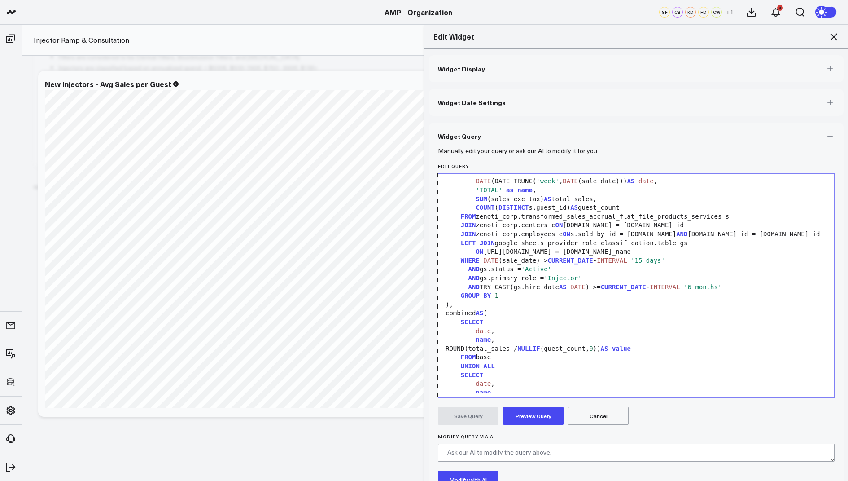
scroll to position [210, 0]
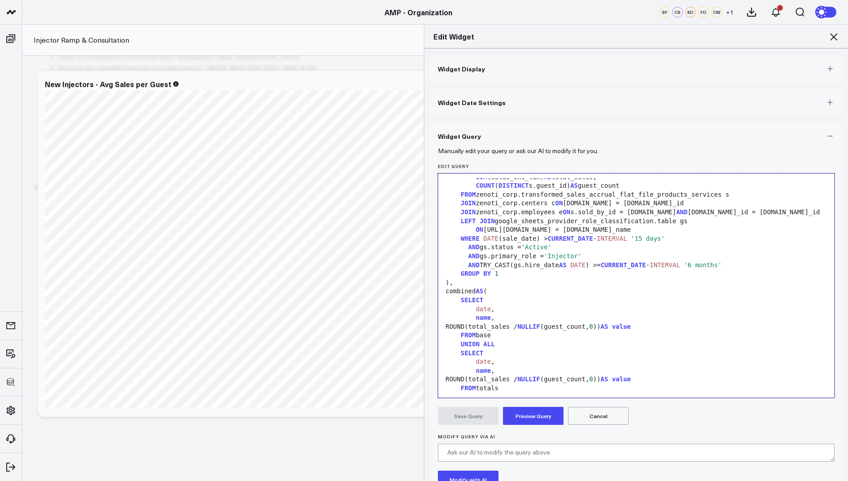
click at [755, 270] on div "AND TRY_CAST(gs.hire_date AS DATE ) >= CURRENT_DATE - INTERVAL '6 months'" at bounding box center [636, 265] width 387 height 9
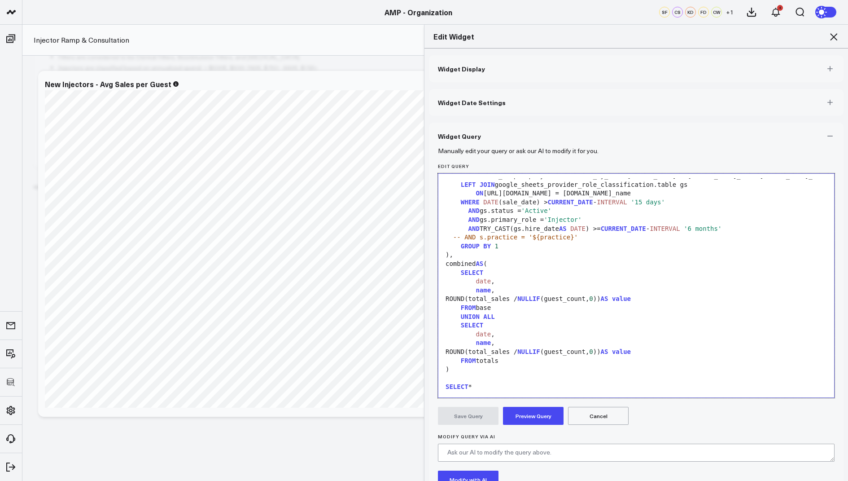
scroll to position [281, 0]
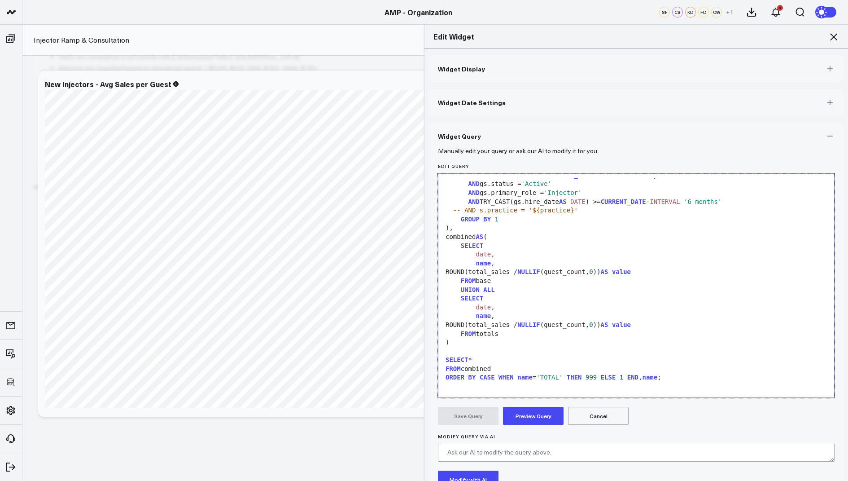
click at [525, 414] on button "Preview Query" at bounding box center [533, 416] width 61 height 18
click at [473, 412] on button "Save Query" at bounding box center [468, 416] width 61 height 18
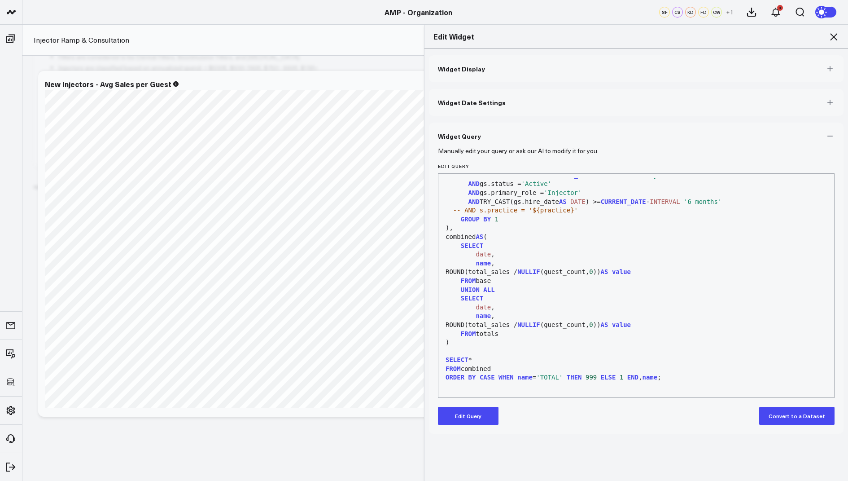
click at [834, 34] on icon at bounding box center [834, 36] width 11 height 11
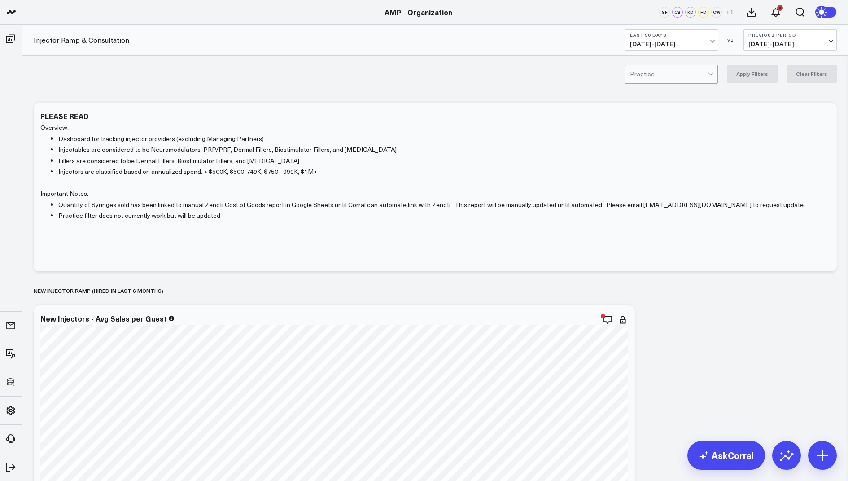
click at [658, 75] on div at bounding box center [669, 74] width 78 height 18
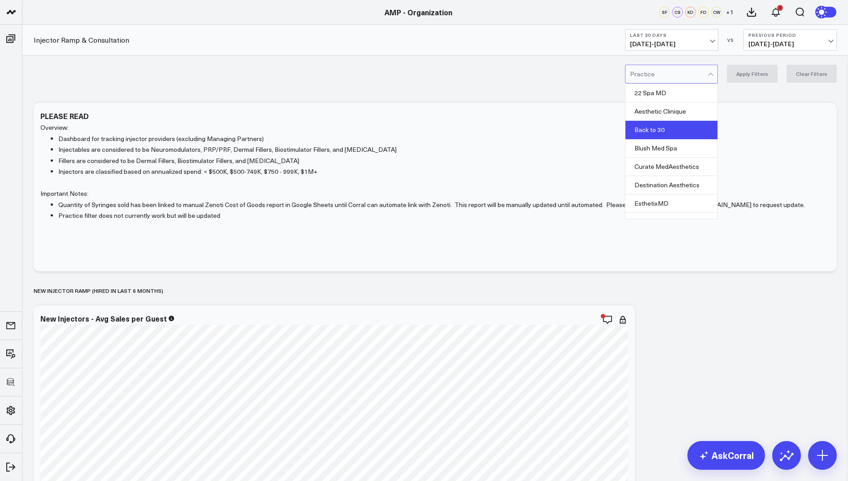
click at [660, 127] on div "Back to 30" at bounding box center [672, 130] width 92 height 18
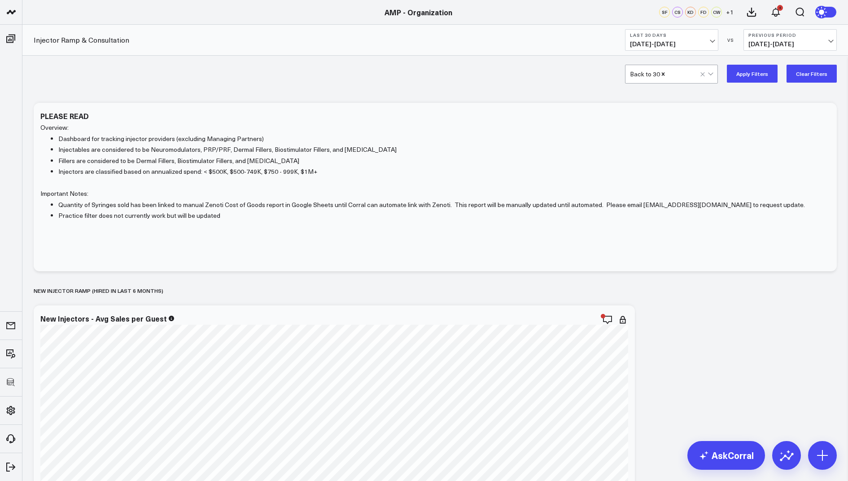
click at [749, 79] on button "Apply Filters" at bounding box center [752, 74] width 51 height 18
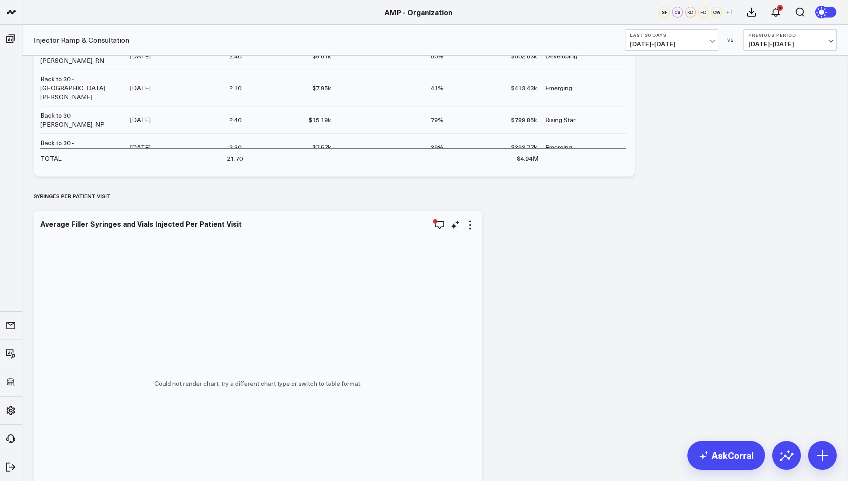
scroll to position [1268, 0]
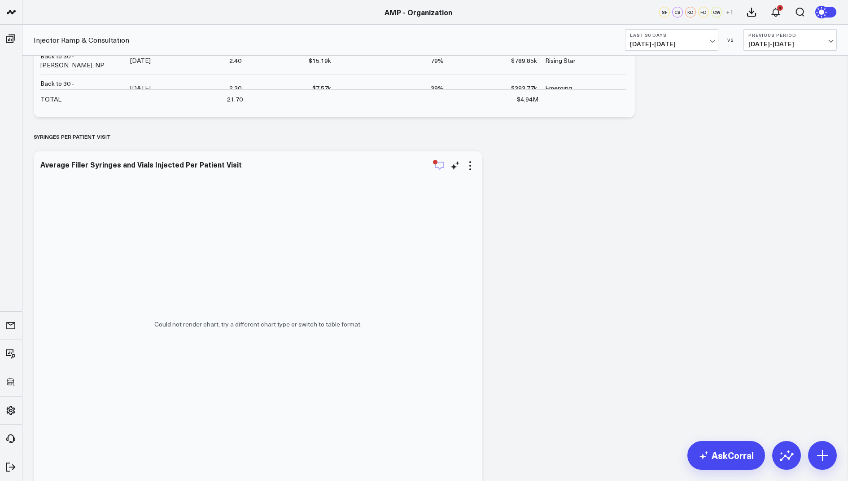
click at [441, 167] on icon "button" at bounding box center [440, 165] width 11 height 11
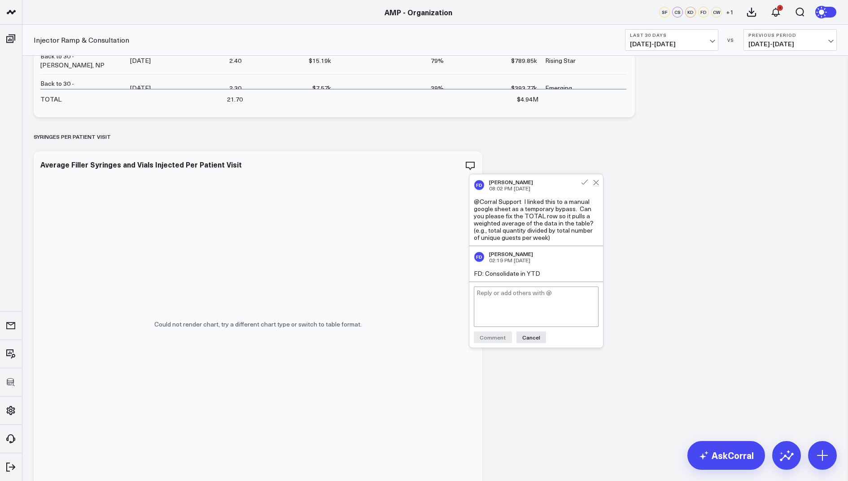
scroll to position [1290, 0]
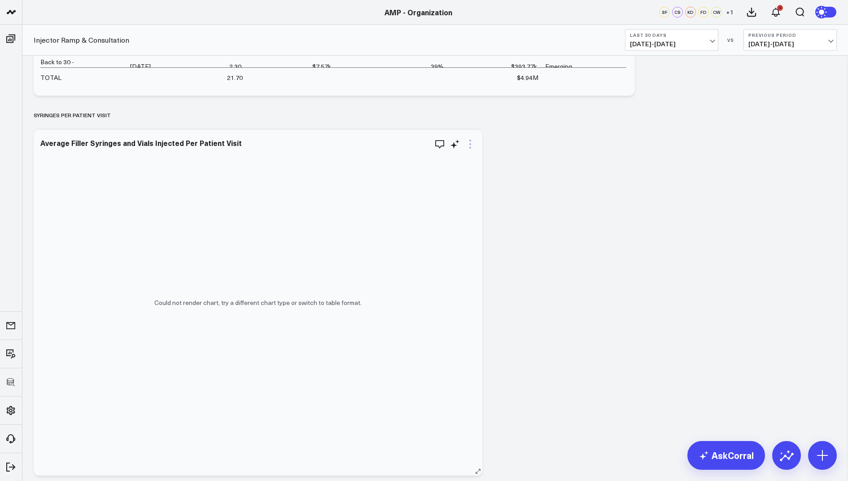
click at [470, 143] on icon at bounding box center [471, 144] width 2 height 2
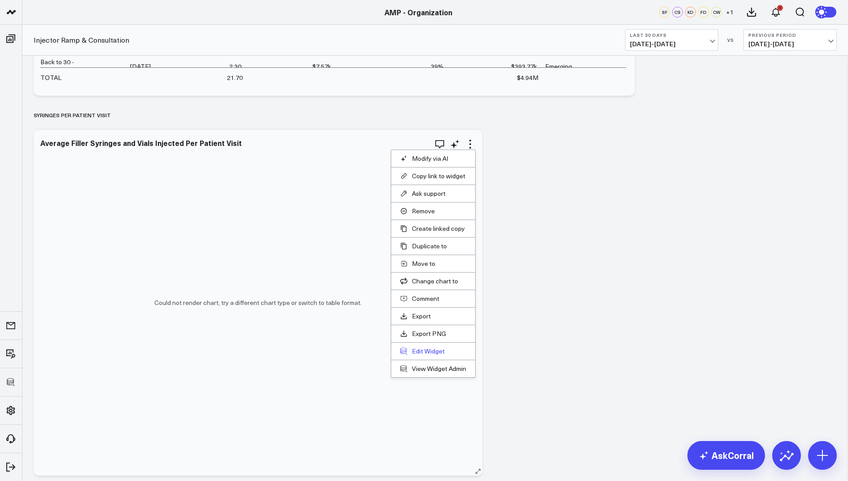
click at [420, 347] on button "Edit Widget" at bounding box center [433, 351] width 66 height 8
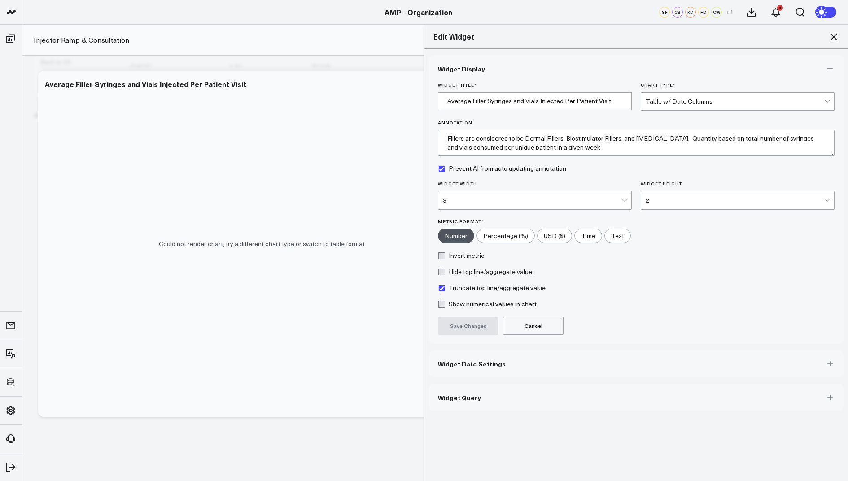
click at [453, 399] on span "Widget Query" at bounding box center [459, 397] width 43 height 7
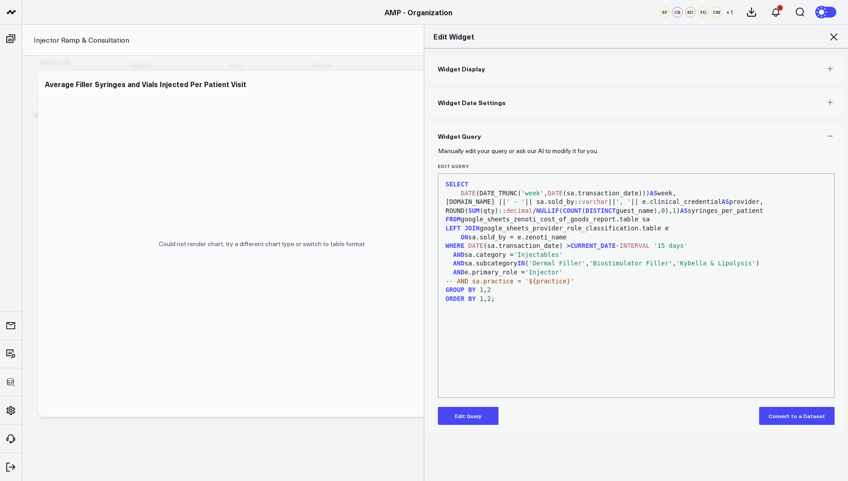
click at [834, 35] on icon at bounding box center [834, 36] width 11 height 11
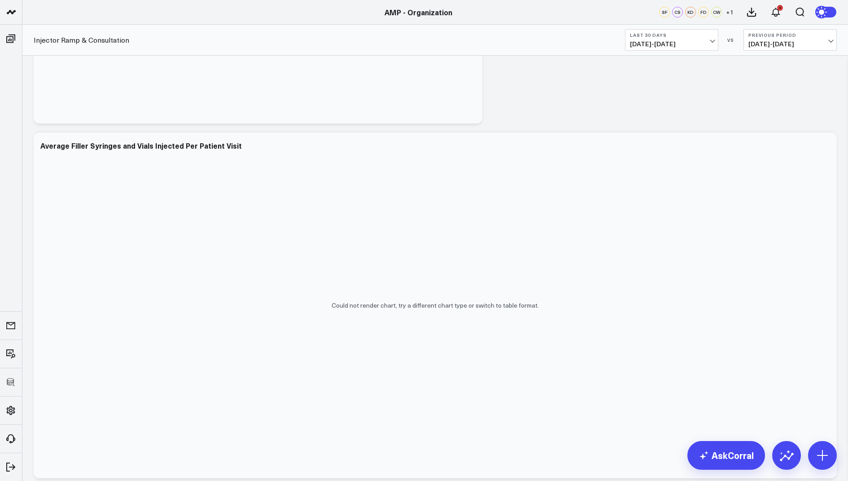
scroll to position [1663, 0]
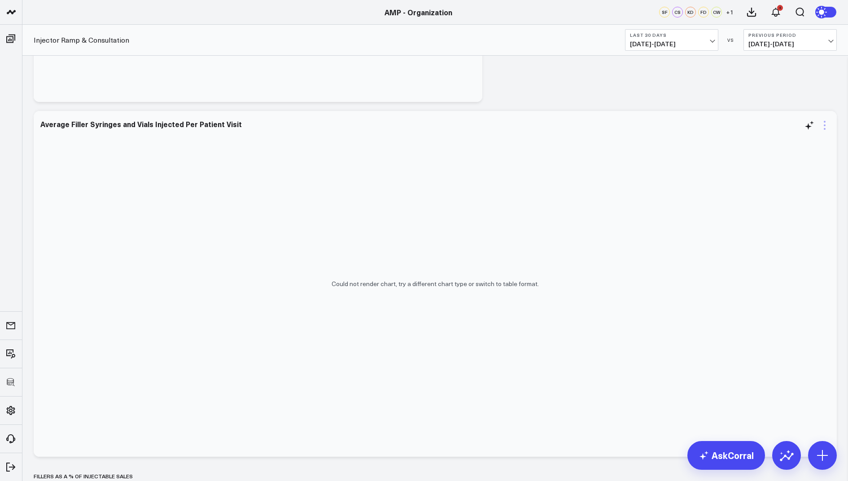
click at [826, 128] on icon at bounding box center [825, 125] width 11 height 11
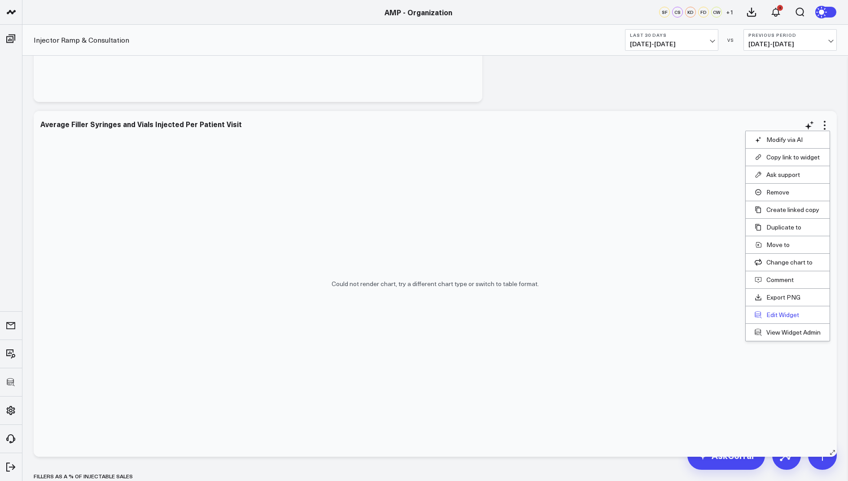
click at [774, 313] on button "Edit Widget" at bounding box center [788, 315] width 66 height 8
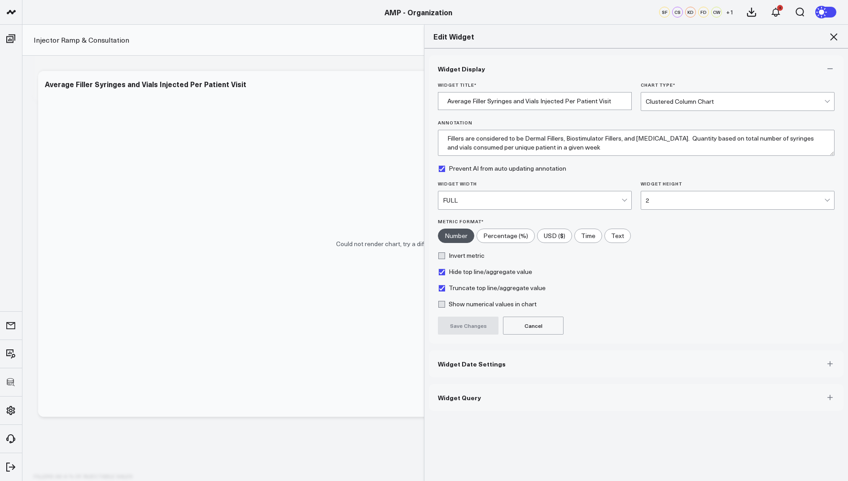
click at [458, 390] on button "Widget Query" at bounding box center [636, 397] width 415 height 27
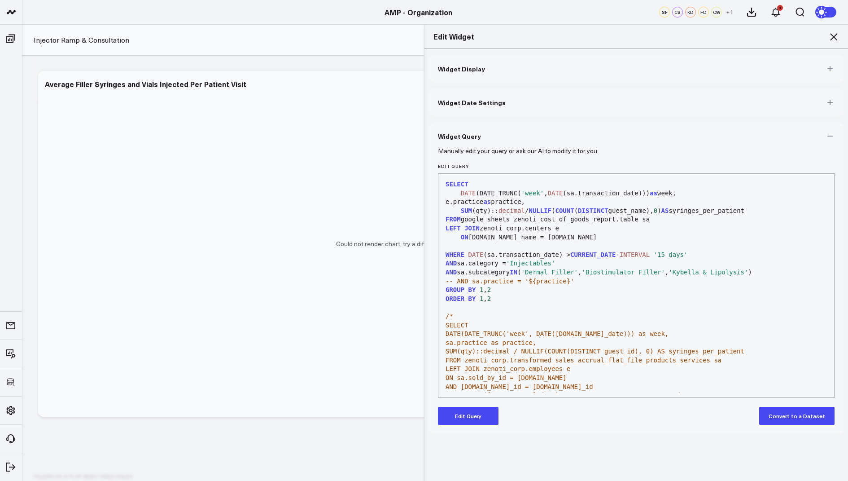
click at [837, 34] on icon at bounding box center [833, 36] width 7 height 7
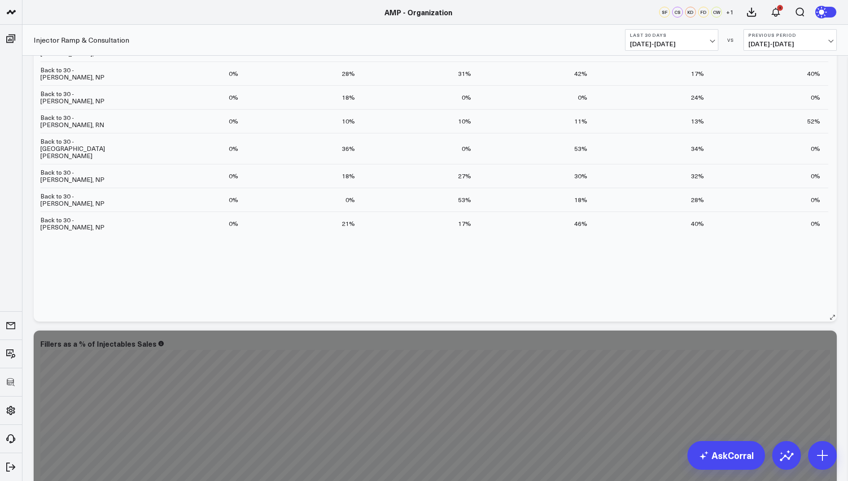
scroll to position [2777, 0]
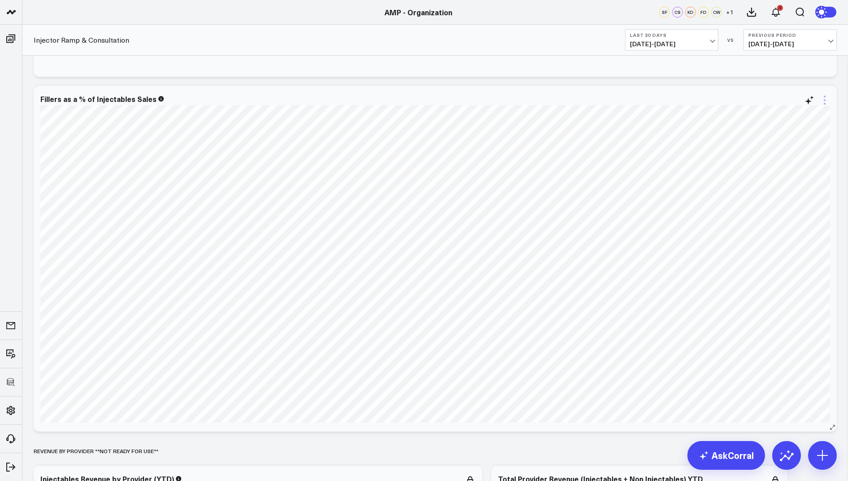
click at [826, 100] on icon at bounding box center [825, 100] width 2 height 2
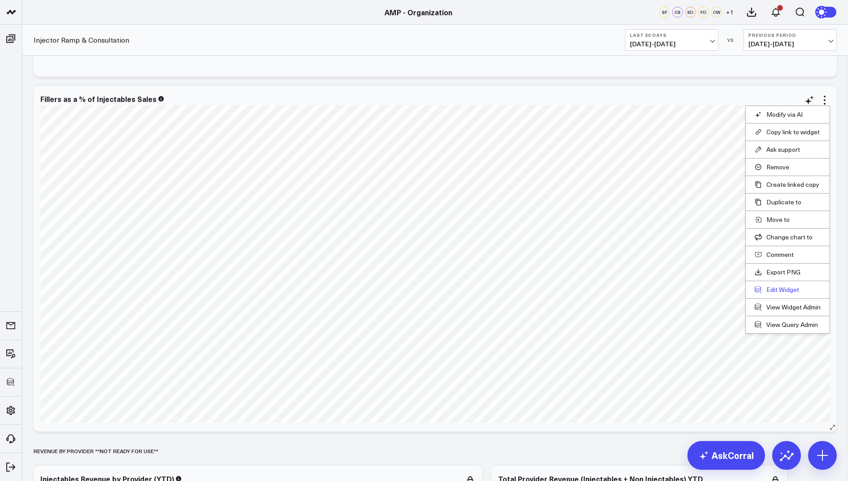
click at [769, 286] on button "Edit Widget" at bounding box center [788, 290] width 66 height 8
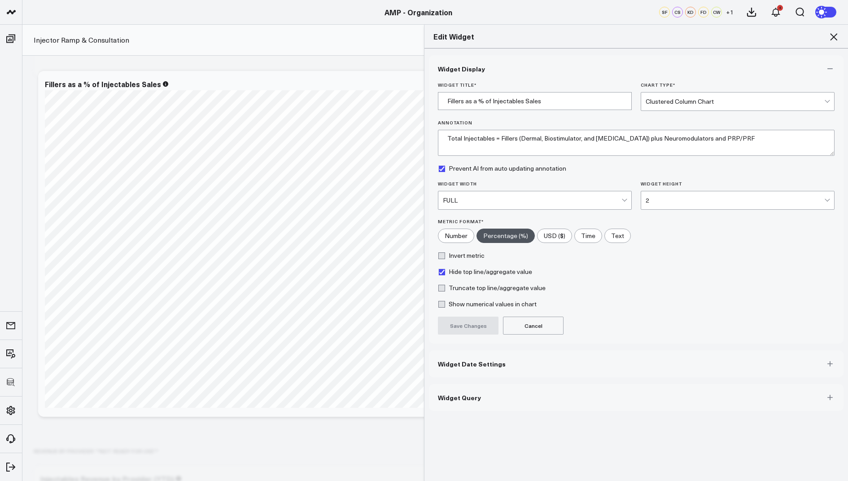
click at [457, 388] on button "Widget Query" at bounding box center [636, 397] width 415 height 27
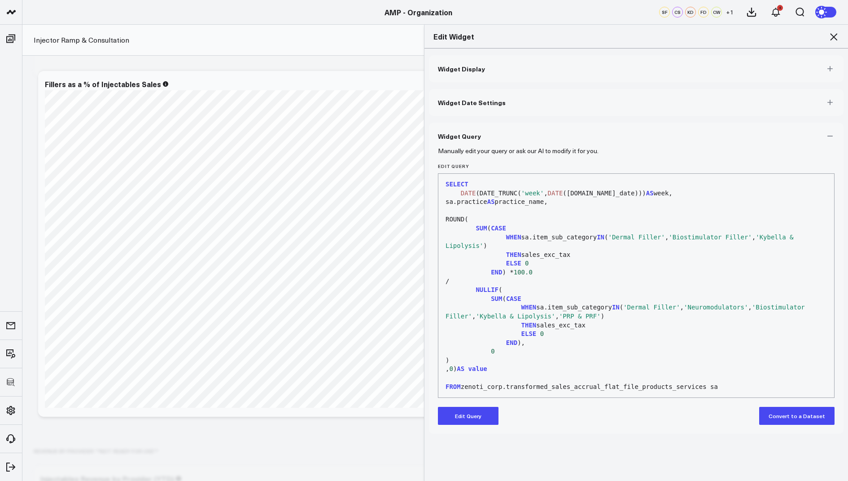
click at [449, 414] on button "Edit Query" at bounding box center [468, 416] width 61 height 18
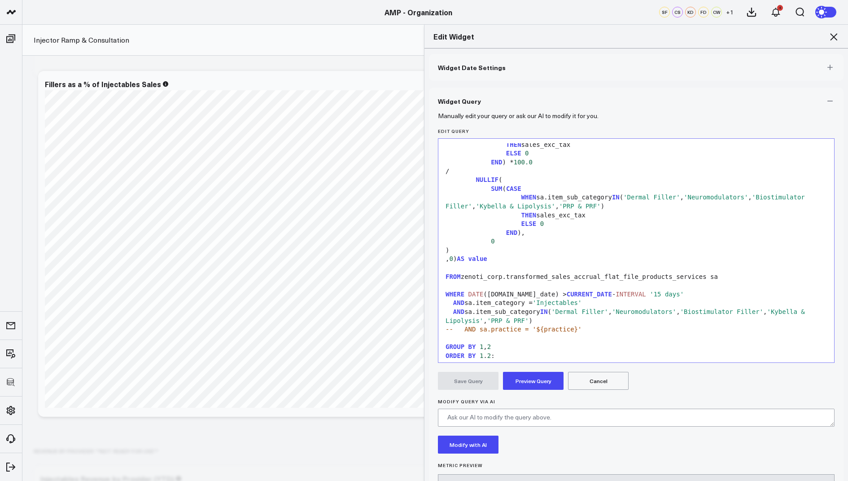
scroll to position [88, 0]
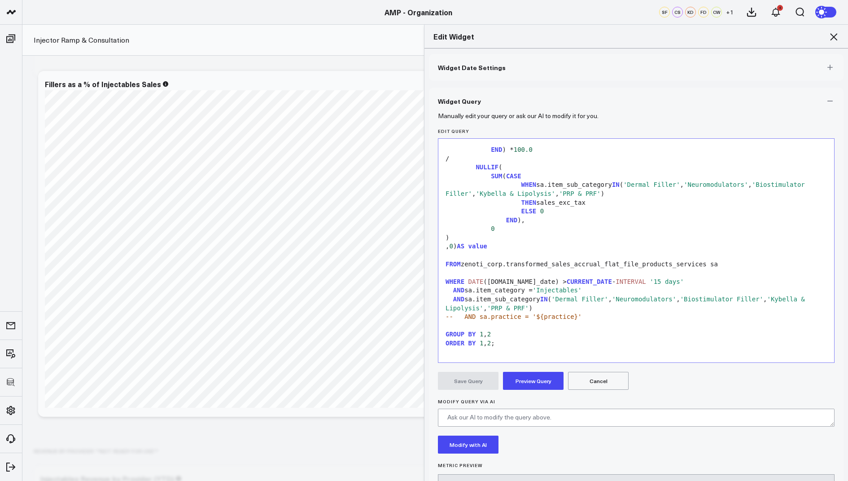
click at [838, 32] on icon at bounding box center [834, 36] width 11 height 11
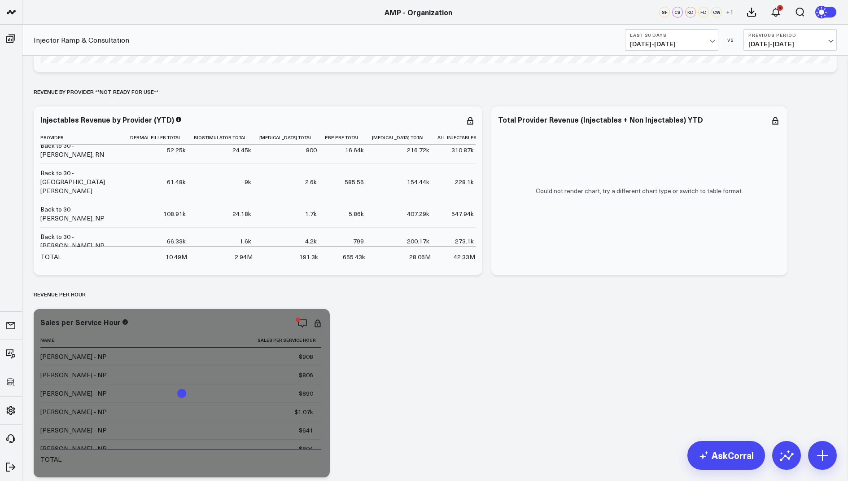
scroll to position [356, 0]
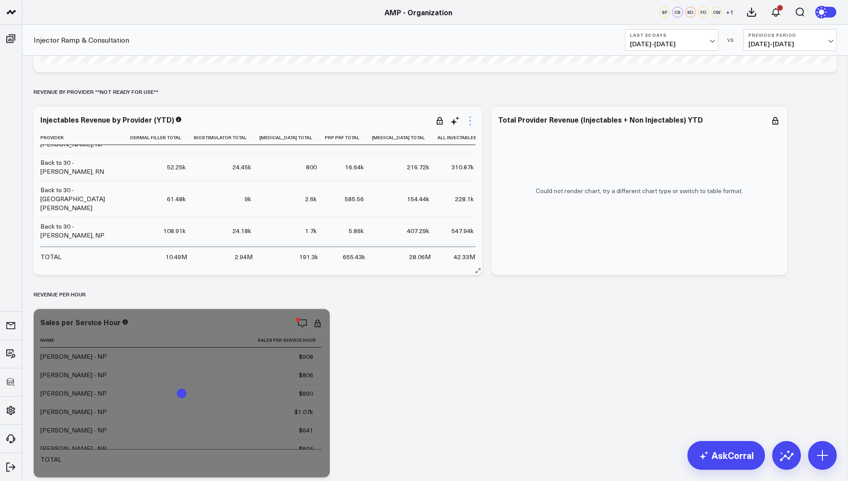
click at [471, 123] on icon at bounding box center [470, 120] width 11 height 11
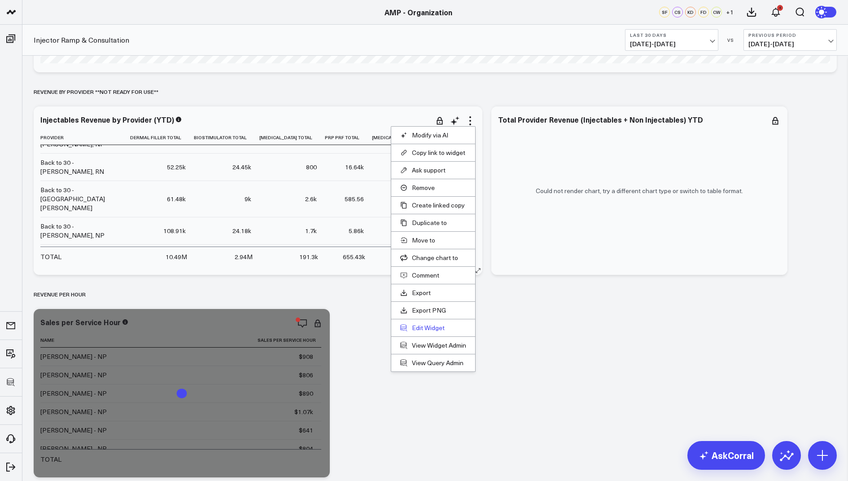
click at [416, 324] on button "Edit Widget" at bounding box center [433, 328] width 66 height 8
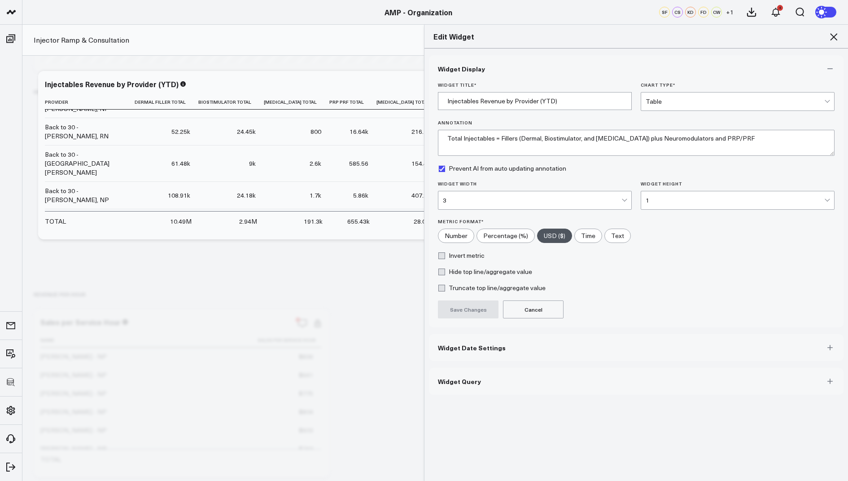
click at [455, 372] on button "Widget Query" at bounding box center [636, 381] width 415 height 27
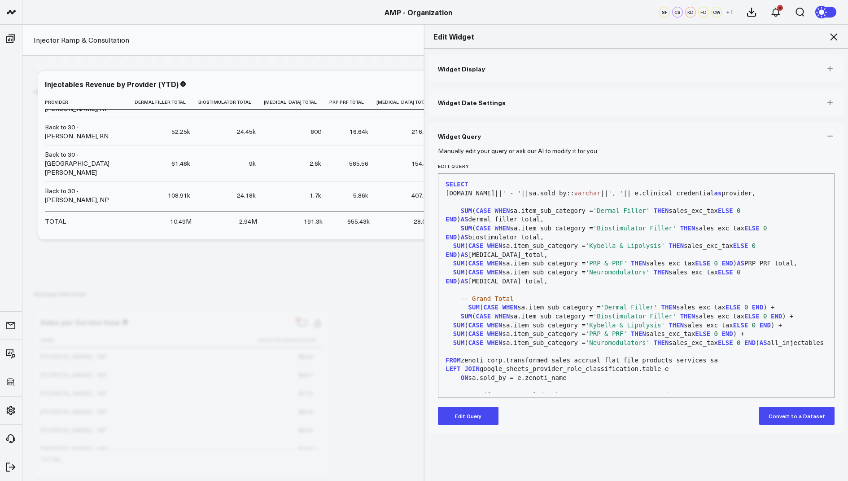
click at [458, 413] on button "Edit Query" at bounding box center [468, 416] width 61 height 18
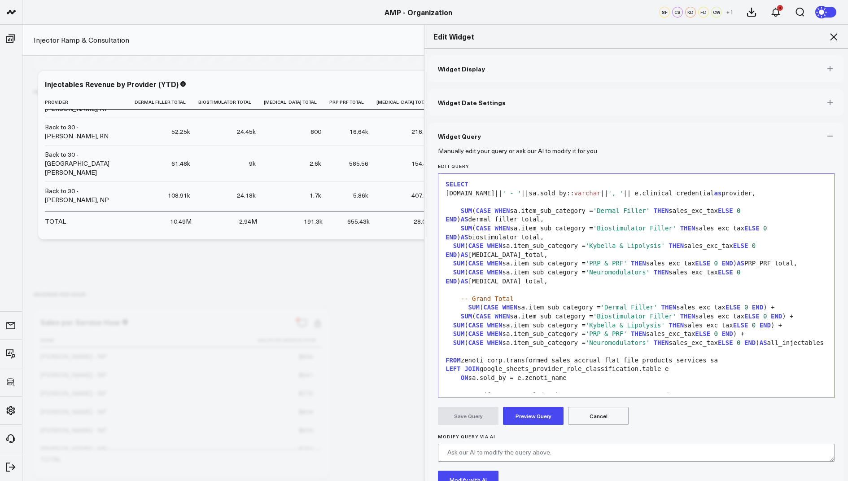
click at [836, 35] on icon at bounding box center [833, 36] width 7 height 7
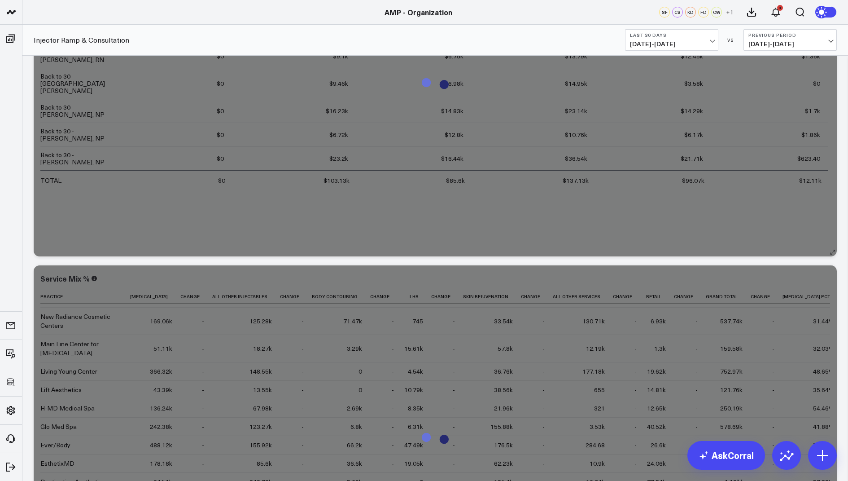
scroll to position [4660, 0]
